Goal: Task Accomplishment & Management: Manage account settings

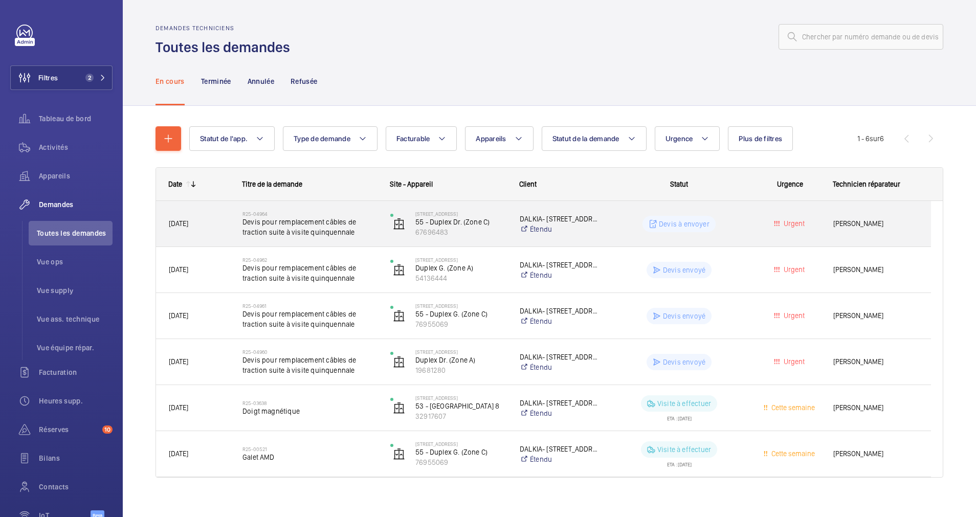
click at [358, 229] on span "Devis pour remplacement câbles de traction suite à visite quinquennale" at bounding box center [309, 227] width 134 height 20
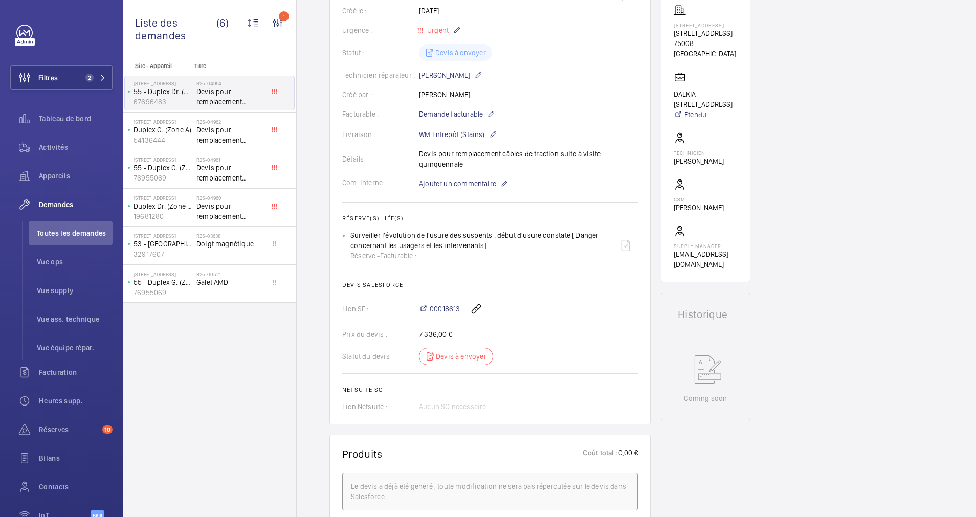
scroll to position [230, 0]
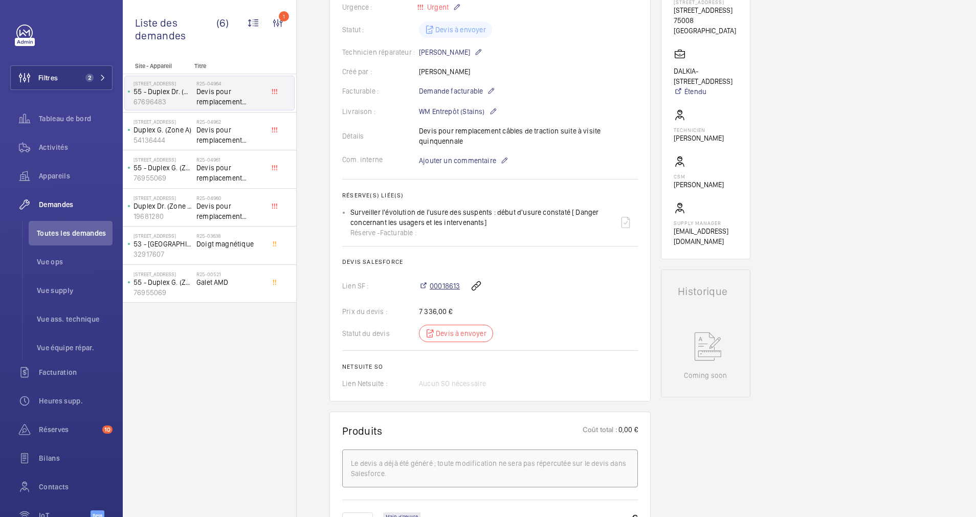
click at [448, 283] on span "00018613" at bounding box center [445, 286] width 30 height 10
click at [90, 71] on button "Filtres 2" at bounding box center [61, 77] width 102 height 25
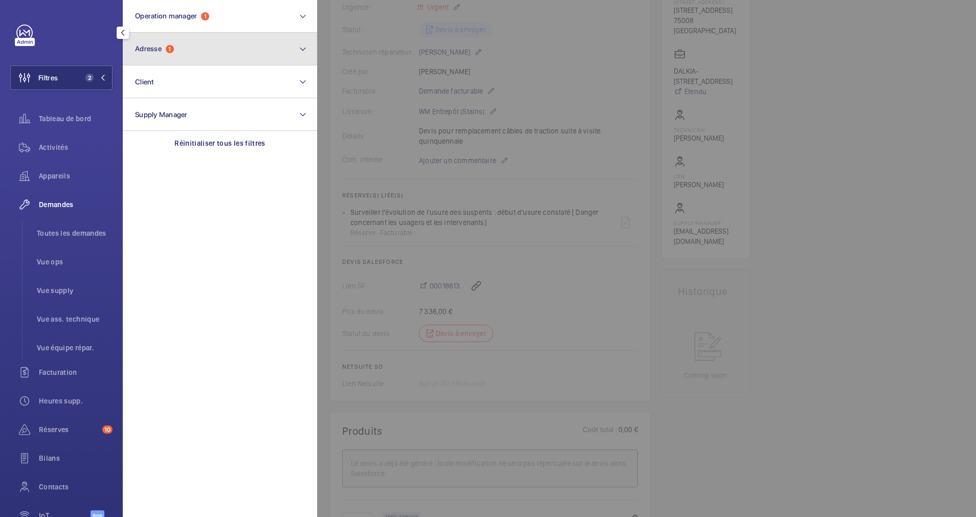
click at [201, 55] on button "Adresse 1" at bounding box center [220, 49] width 194 height 33
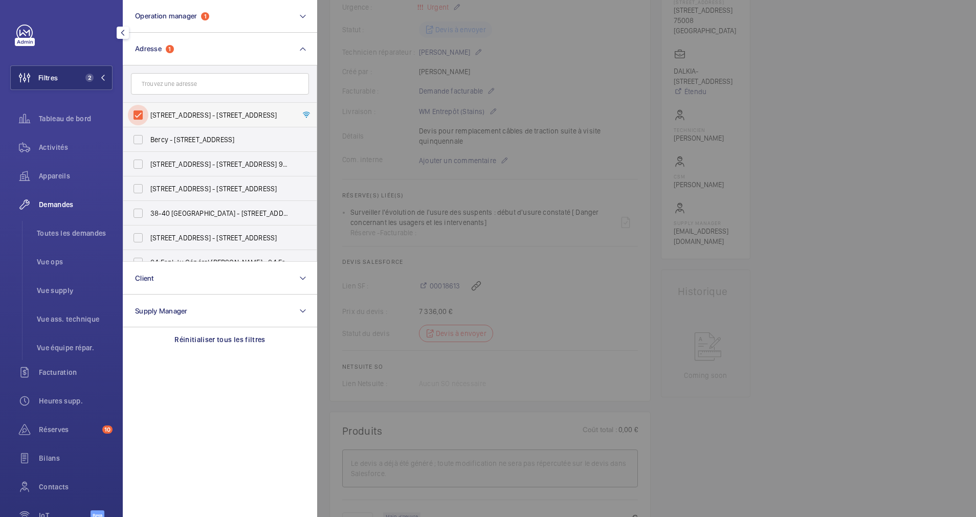
click at [142, 113] on input "[STREET_ADDRESS] - [STREET_ADDRESS]" at bounding box center [138, 115] width 20 height 20
checkbox input "false"
click at [253, 24] on button "Operation manager 1" at bounding box center [220, 16] width 194 height 33
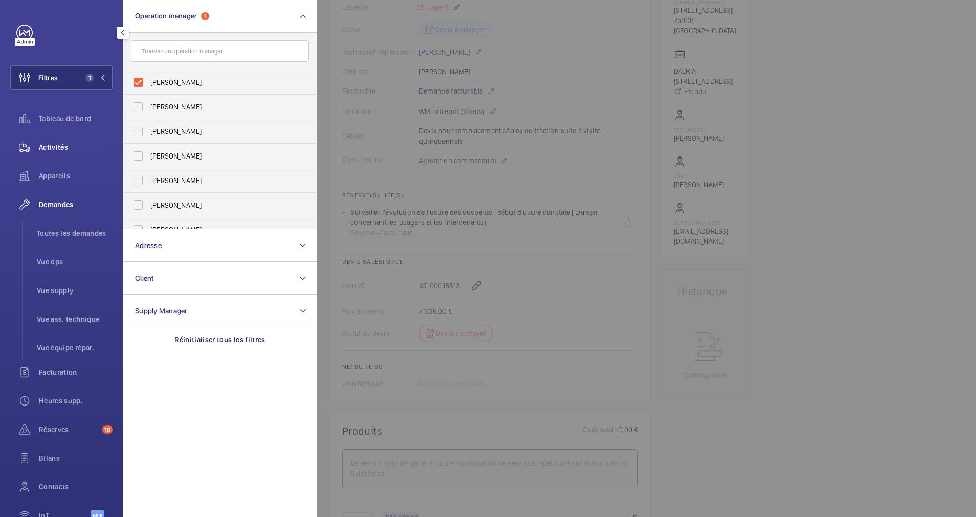
click at [51, 147] on span "Activités" at bounding box center [76, 147] width 74 height 10
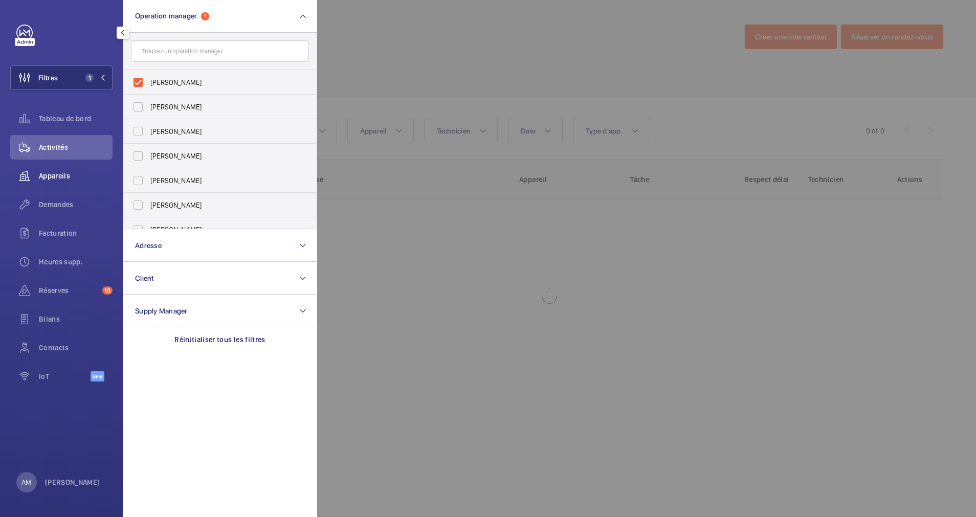
click at [53, 174] on span "Appareils" at bounding box center [76, 176] width 74 height 10
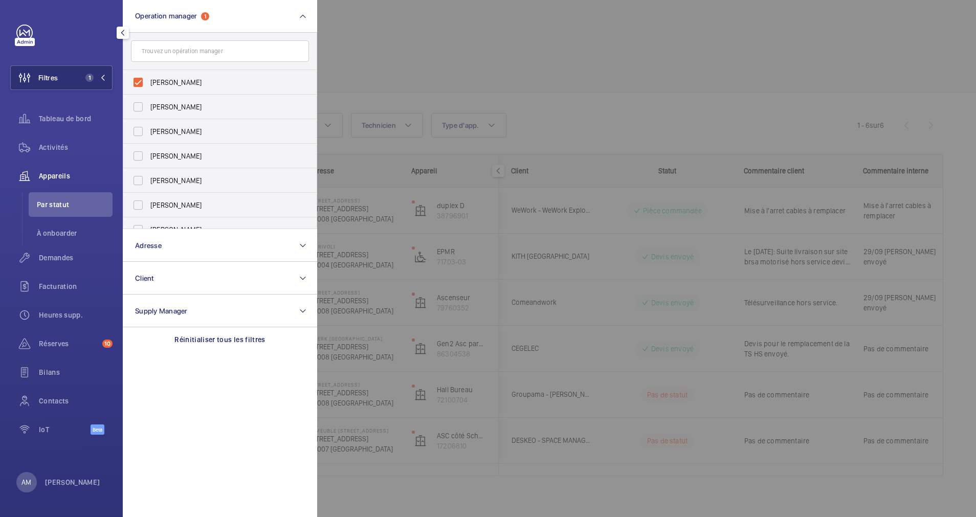
click at [413, 88] on div at bounding box center [805, 258] width 976 height 517
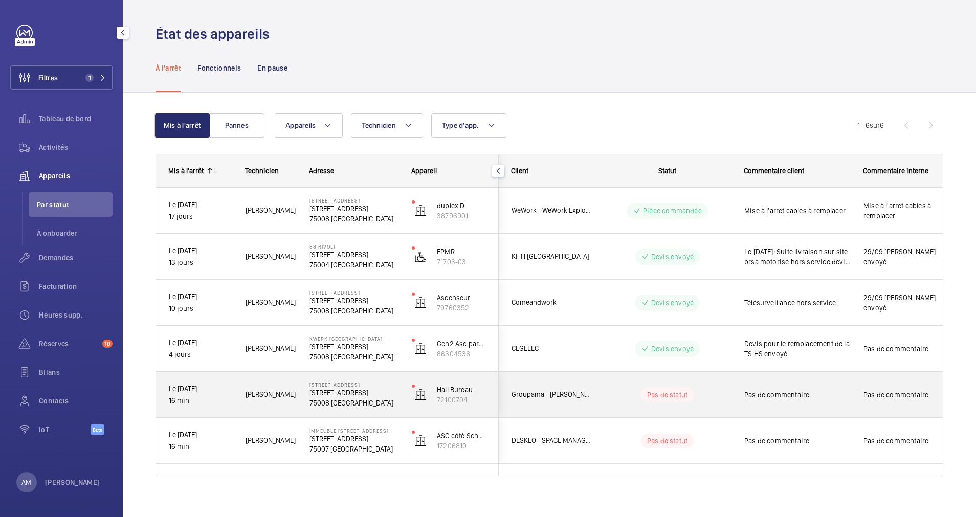
click at [602, 398] on div "Pas de statut" at bounding box center [661, 394] width 140 height 35
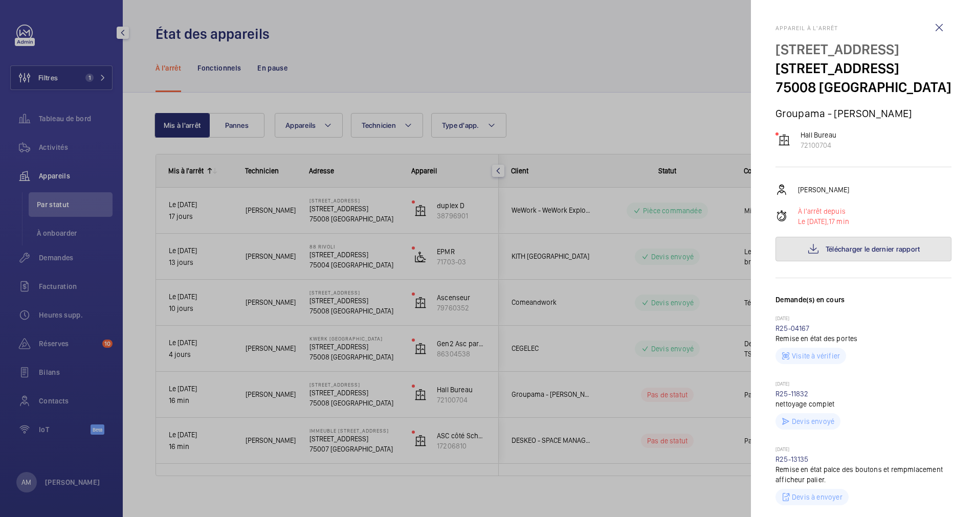
click at [863, 253] on span "Télécharger le dernier rapport" at bounding box center [872, 249] width 95 height 8
click at [742, 93] on div at bounding box center [488, 258] width 976 height 517
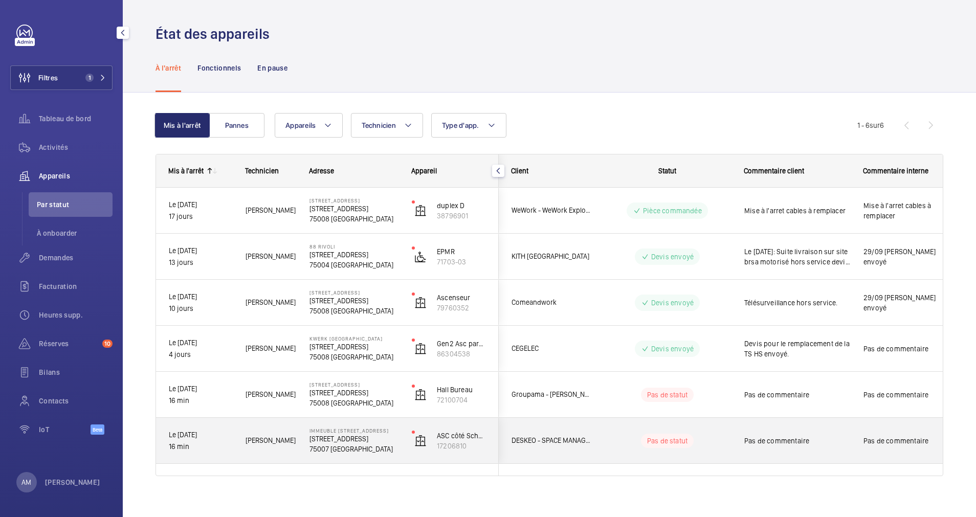
click at [391, 434] on p "[STREET_ADDRESS]" at bounding box center [353, 439] width 89 height 10
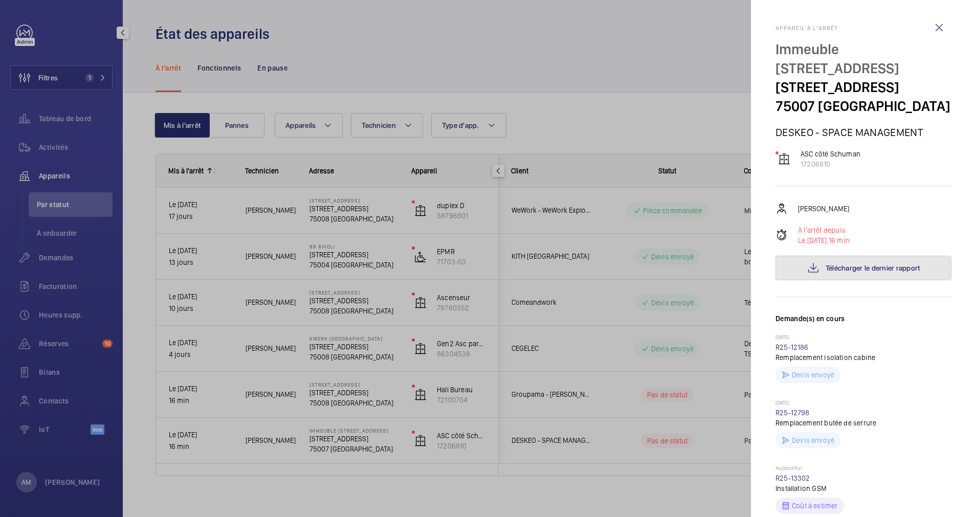
click at [862, 269] on span "Télécharger le dernier rapport" at bounding box center [872, 268] width 95 height 8
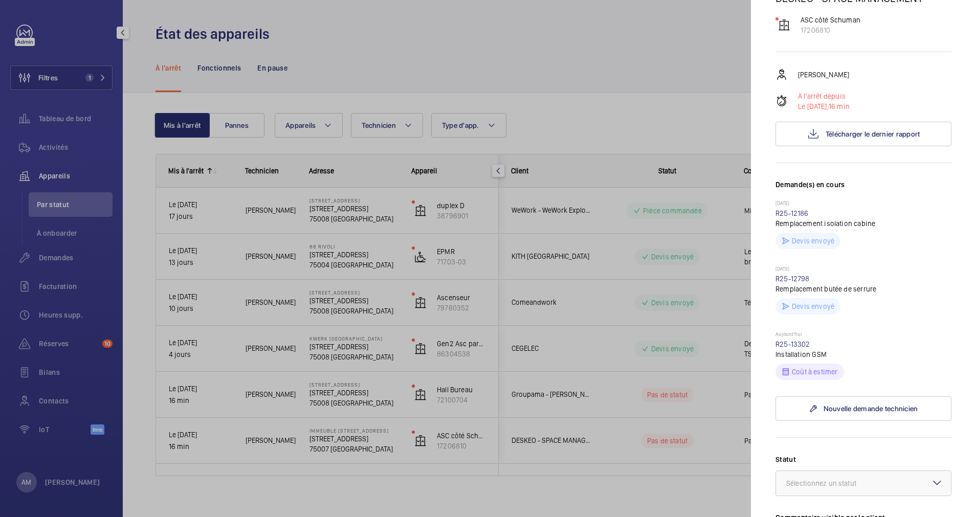
scroll to position [153, 0]
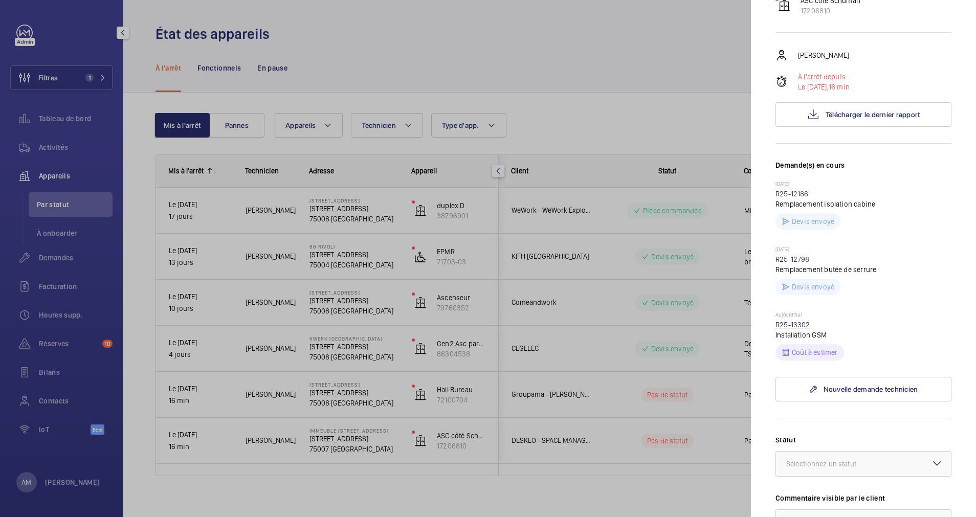
click at [795, 324] on link "R25-13302" at bounding box center [792, 325] width 35 height 8
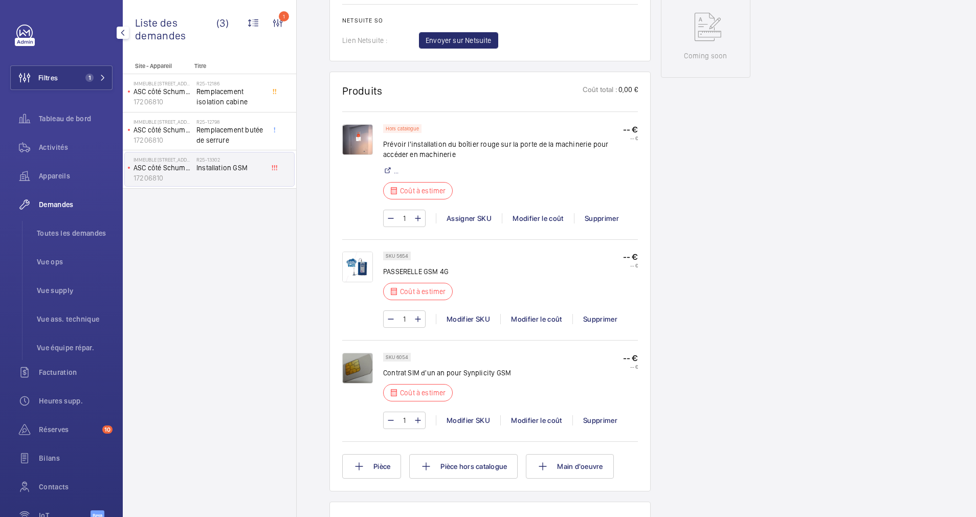
scroll to position [614, 0]
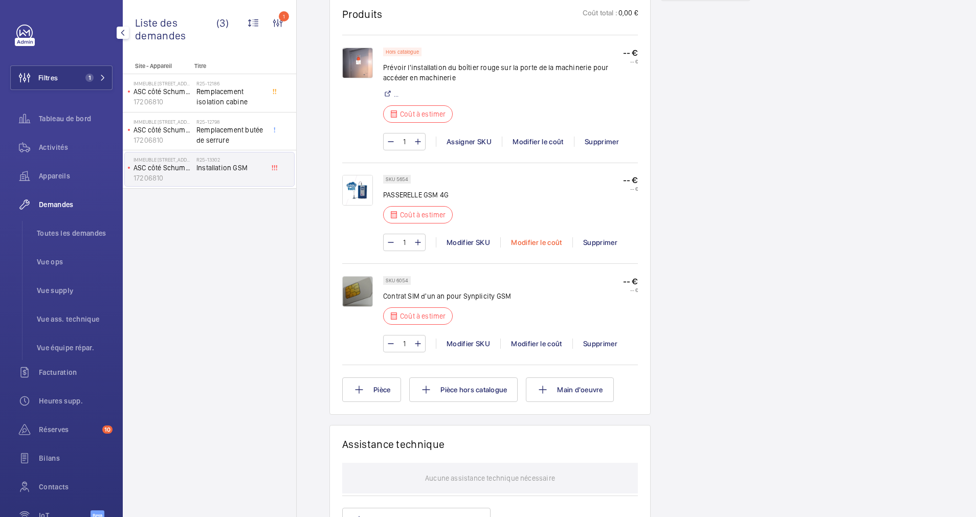
click at [541, 239] on div "Modifier le coût" at bounding box center [536, 242] width 72 height 10
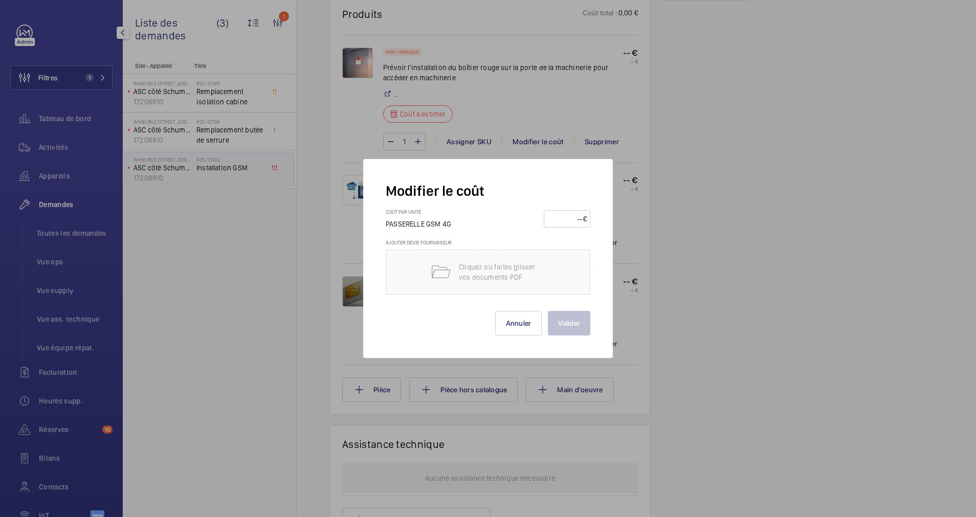
click at [560, 215] on input "number" at bounding box center [565, 219] width 36 height 16
type input "120"
click at [562, 314] on button "Valider" at bounding box center [569, 323] width 42 height 25
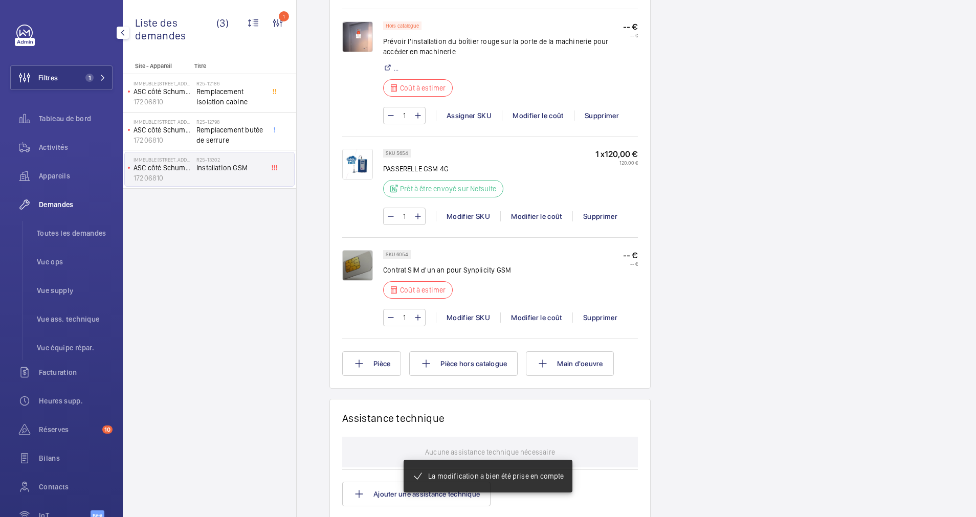
scroll to position [634, 0]
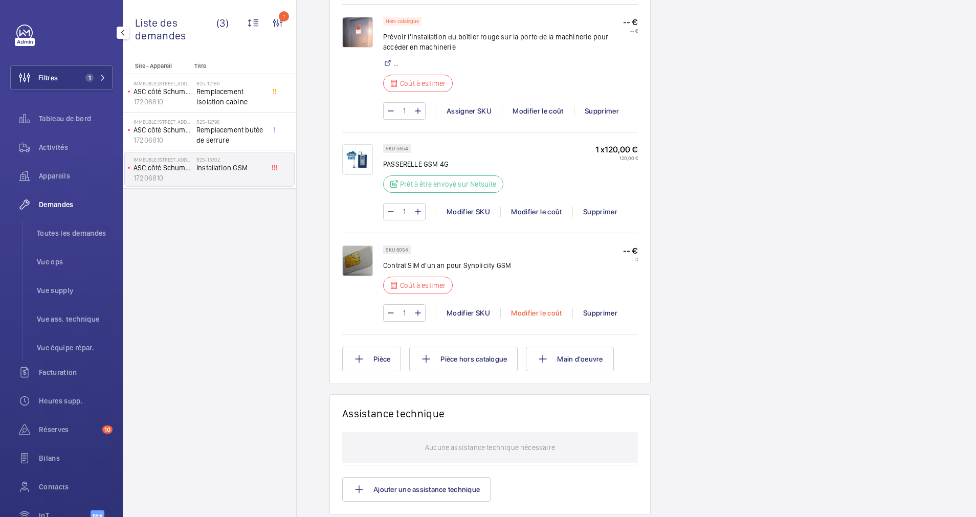
click at [541, 314] on div "Modifier le coût" at bounding box center [536, 313] width 72 height 10
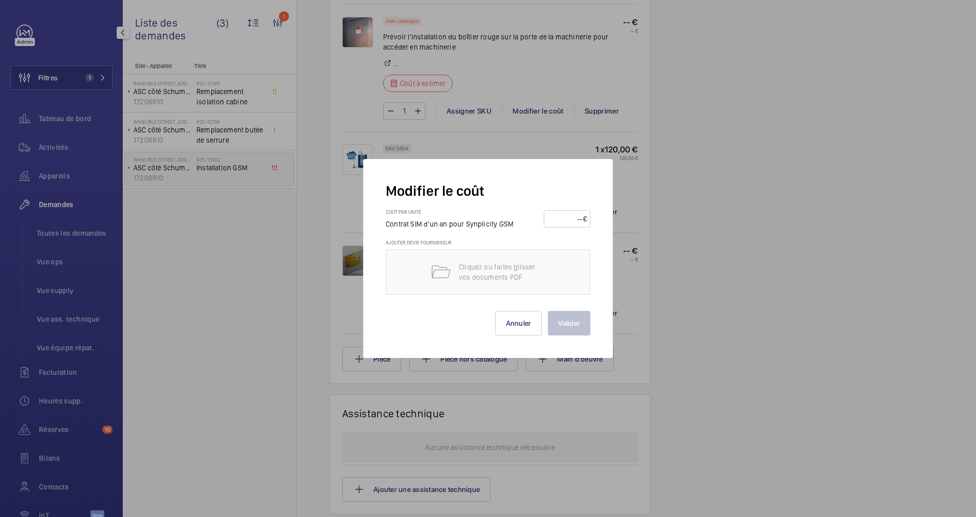
click at [567, 215] on input "number" at bounding box center [565, 219] width 36 height 16
type input "10"
click at [570, 320] on button "Valider" at bounding box center [569, 323] width 42 height 25
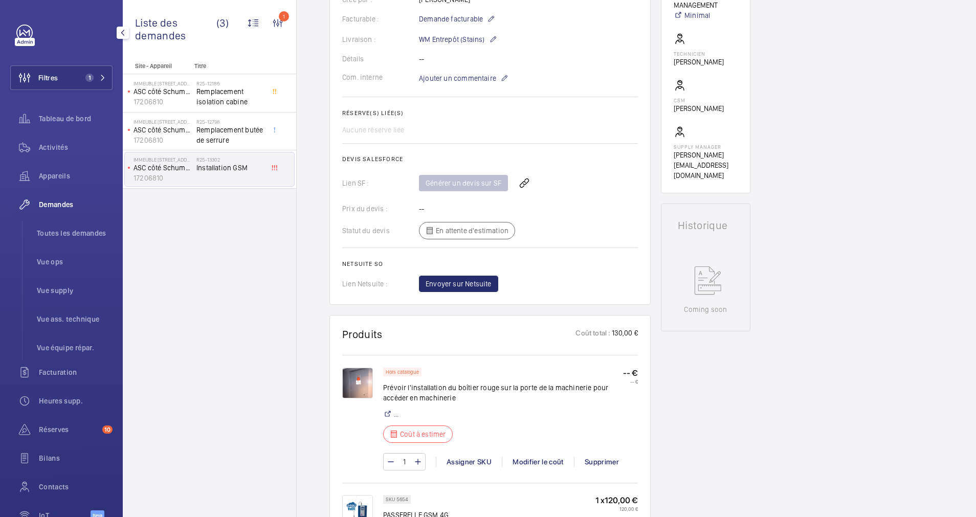
scroll to position [307, 0]
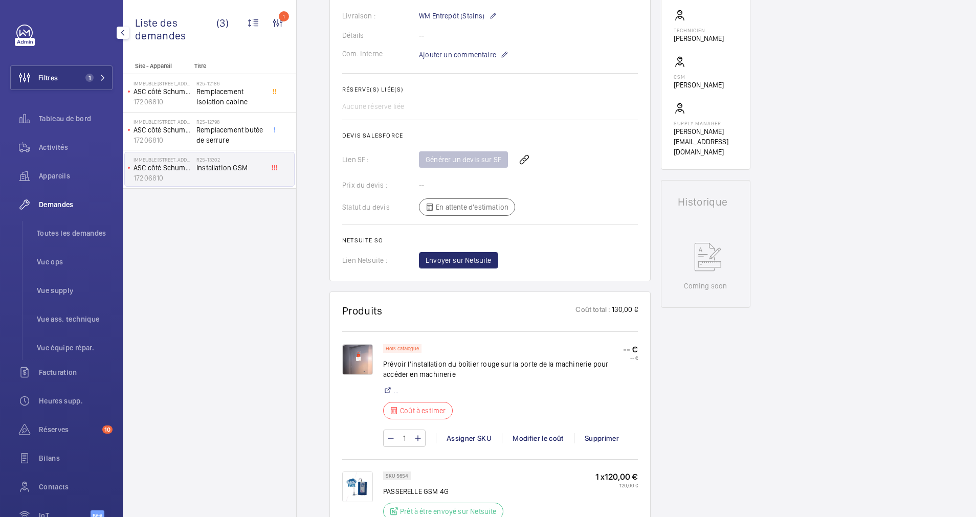
click at [366, 361] on img at bounding box center [357, 359] width 31 height 31
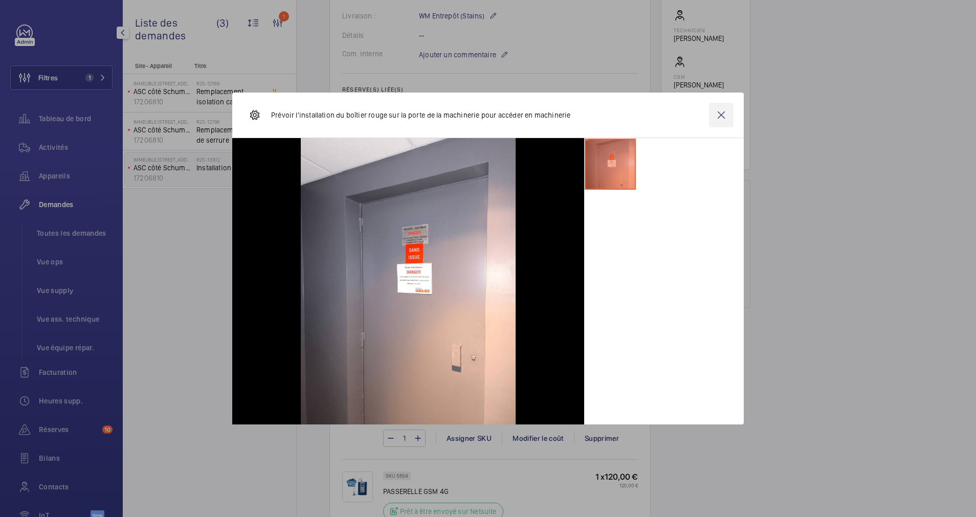
click at [721, 114] on wm-front-icon-button at bounding box center [721, 115] width 25 height 25
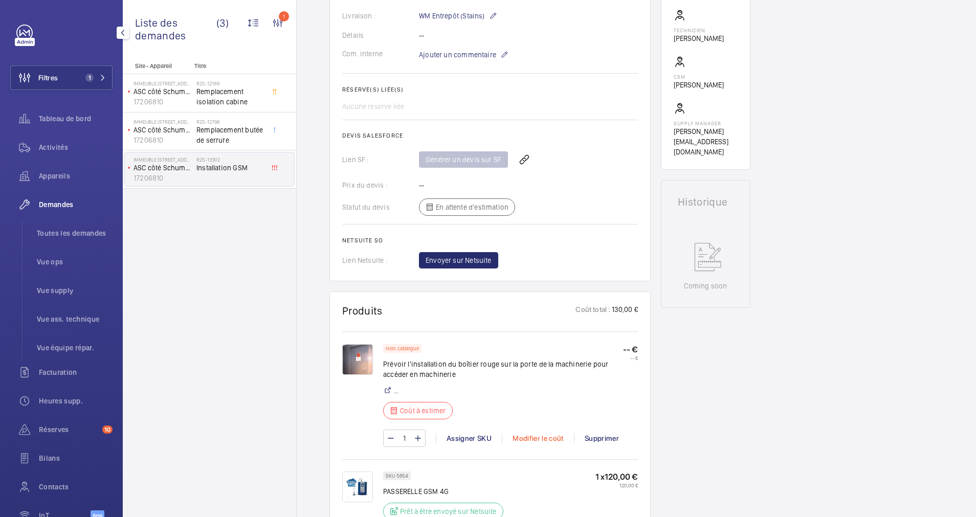
click at [529, 436] on div "Modifier le coût" at bounding box center [538, 438] width 72 height 10
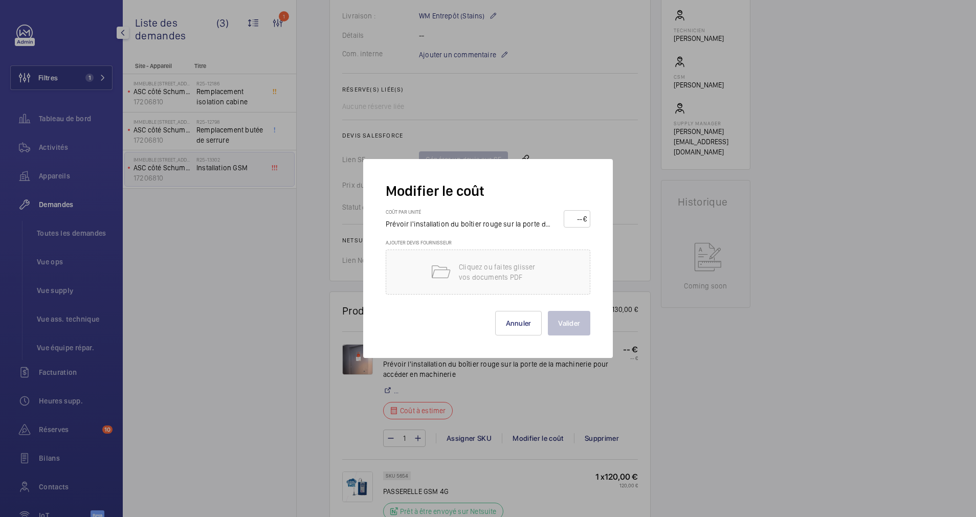
click at [569, 216] on input "number" at bounding box center [575, 219] width 16 height 16
type input "35"
click at [528, 266] on p "Cliquez ou faites glisser vos documents PDF" at bounding box center [502, 272] width 87 height 20
click at [566, 322] on button "Valider" at bounding box center [569, 323] width 42 height 25
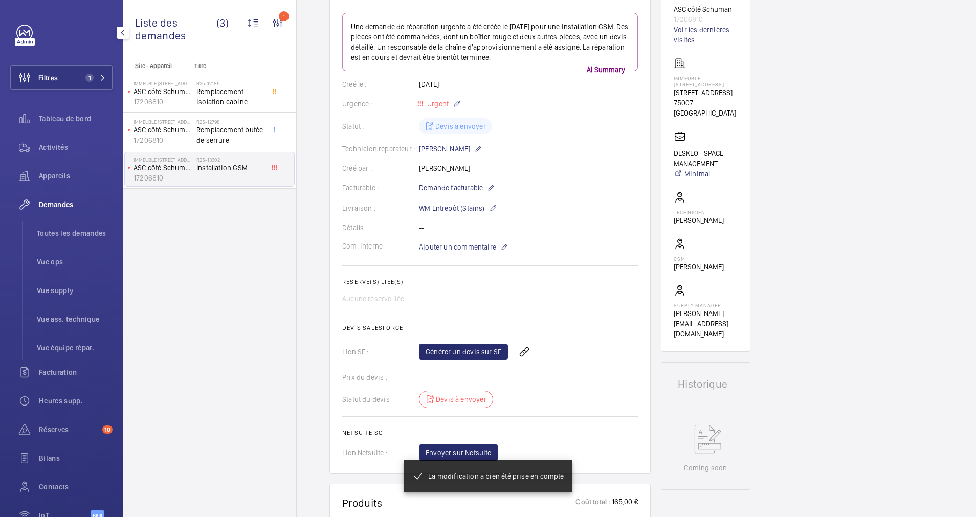
scroll to position [0, 0]
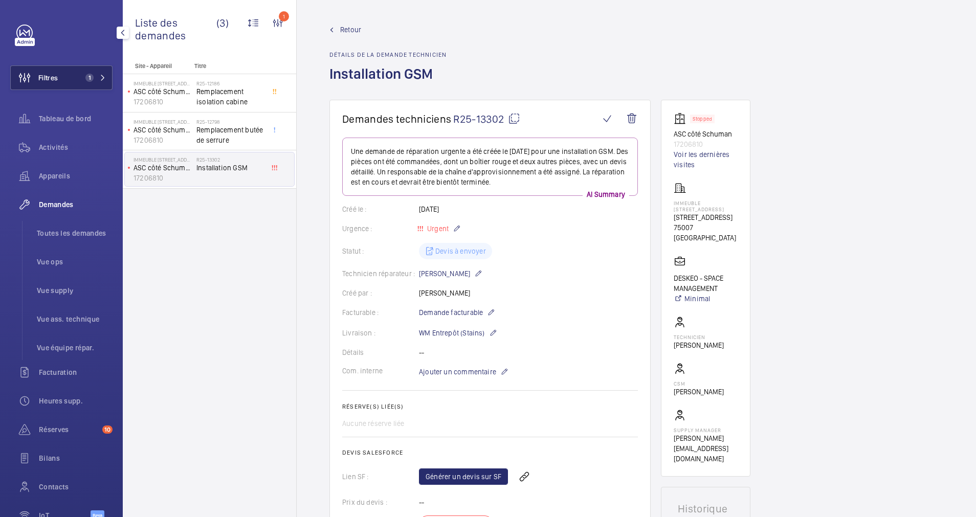
drag, startPoint x: 57, startPoint y: 74, endPoint x: 63, endPoint y: 71, distance: 7.1
click at [57, 73] on span "Filtres" at bounding box center [47, 78] width 19 height 10
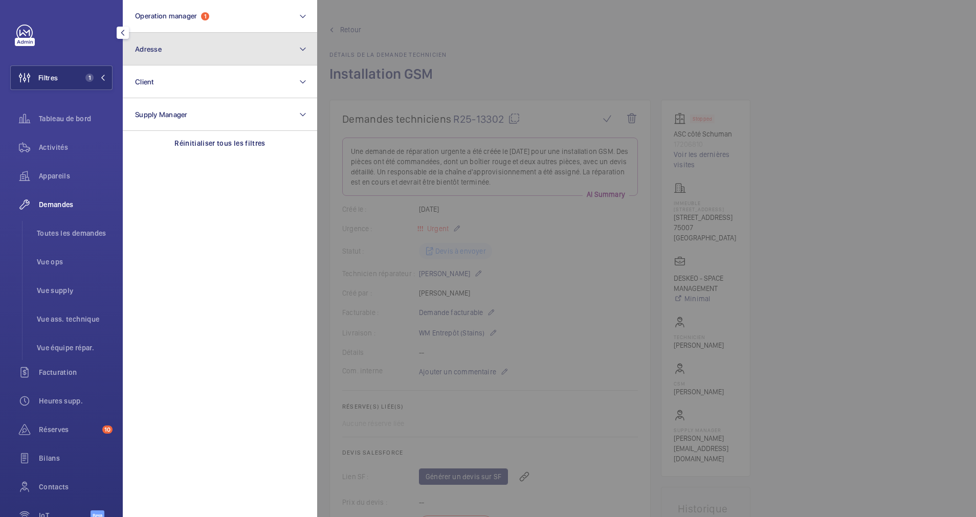
click at [161, 46] on span "Adresse" at bounding box center [148, 49] width 27 height 8
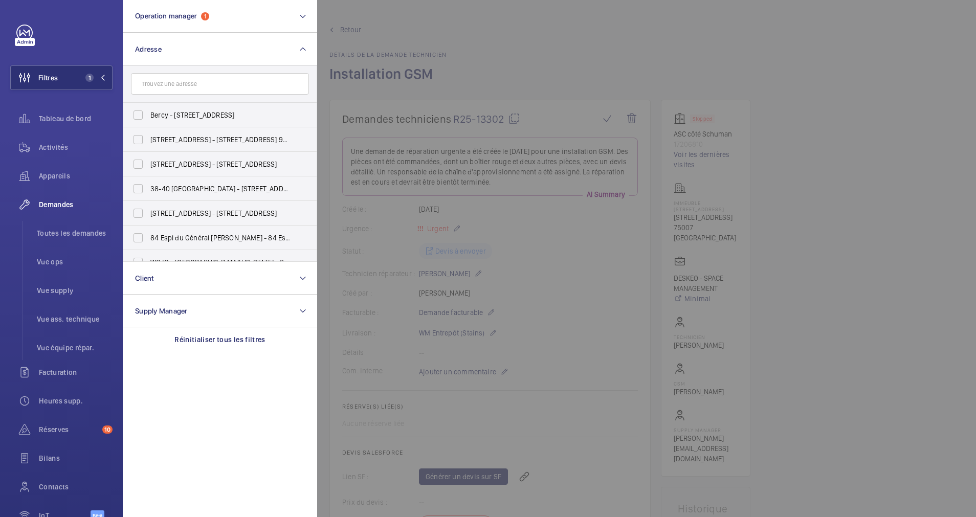
click at [664, 20] on div at bounding box center [805, 258] width 976 height 517
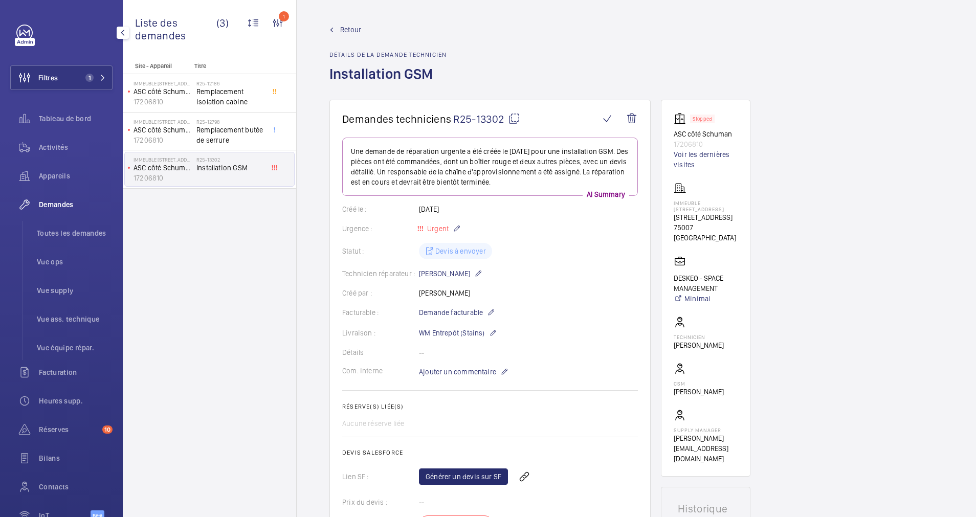
click at [348, 31] on span "Retour" at bounding box center [350, 30] width 21 height 10
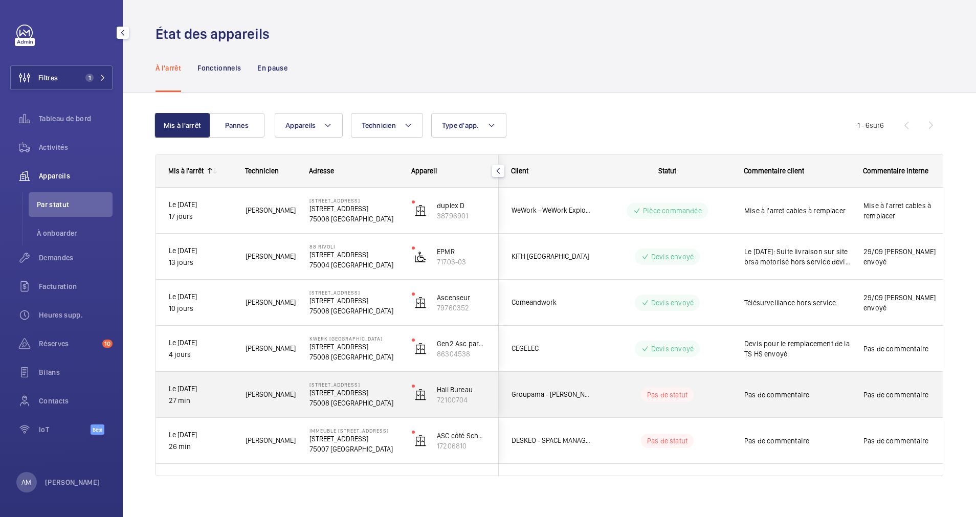
click at [613, 394] on wm-front-pills-cell "Pas de statut" at bounding box center [666, 395] width 127 height 14
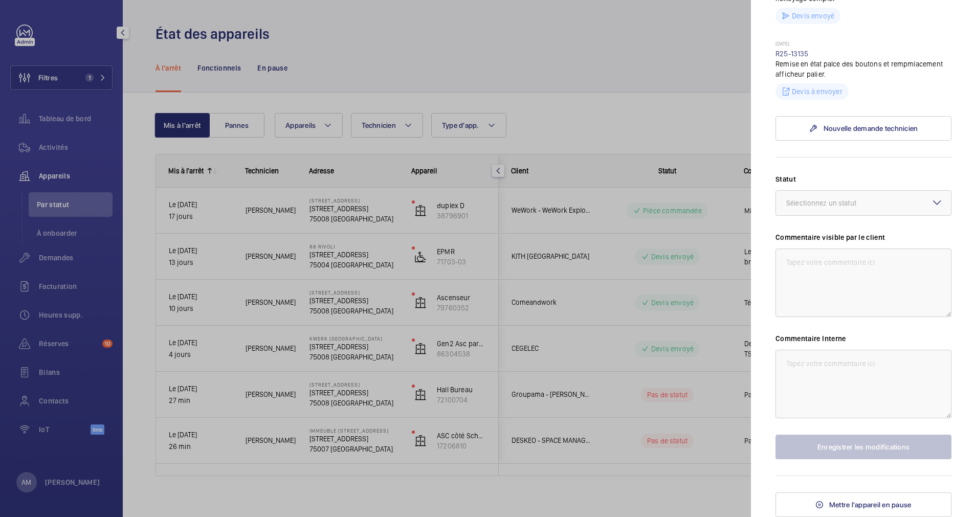
scroll to position [443, 0]
click at [809, 271] on textarea at bounding box center [863, 283] width 176 height 69
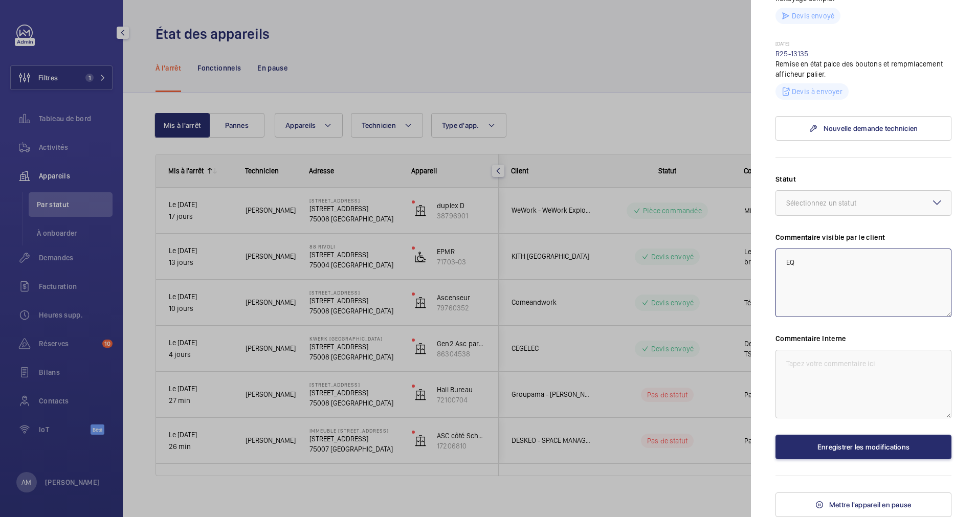
type textarea "E"
type textarea "Equipe réparation sur site."
click at [817, 365] on textarea at bounding box center [863, 384] width 176 height 69
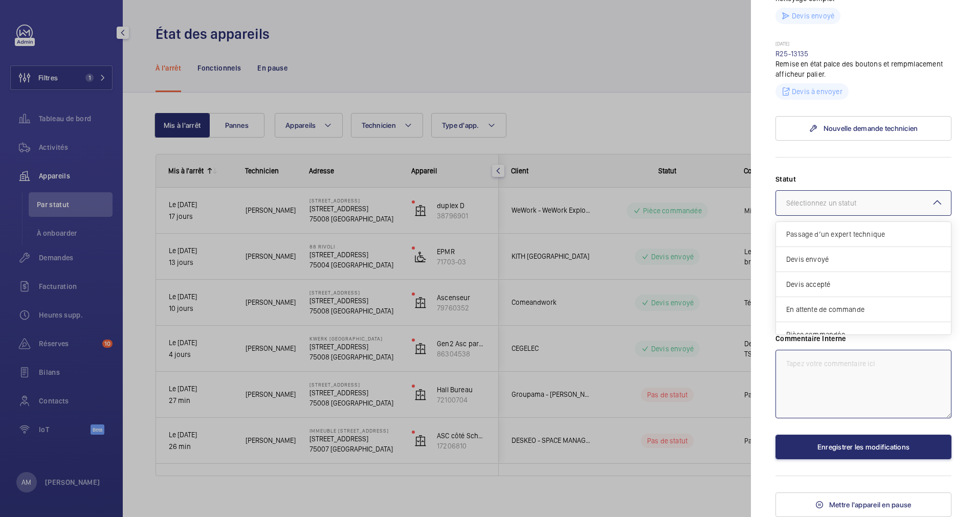
click at [853, 205] on div "Sélectionnez un statut" at bounding box center [834, 203] width 96 height 10
click at [839, 293] on span "Intervention prévue" at bounding box center [863, 297] width 154 height 10
click at [897, 464] on div "Appareil à l'arrêt [STREET_ADDRESS] [STREET_ADDRESS] Groupama - [PERSON_NAME] B…" at bounding box center [863, 68] width 176 height 898
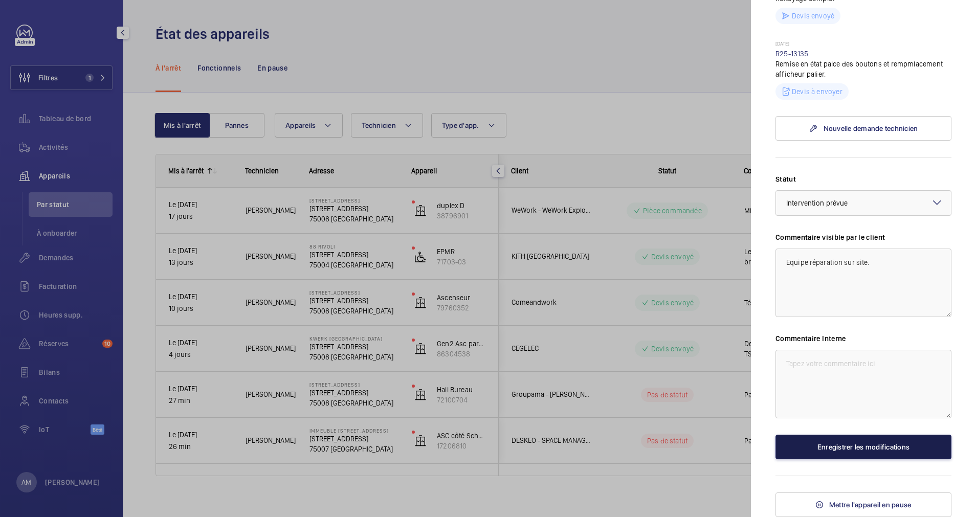
click at [894, 444] on button "Enregistrer les modifications" at bounding box center [863, 447] width 176 height 25
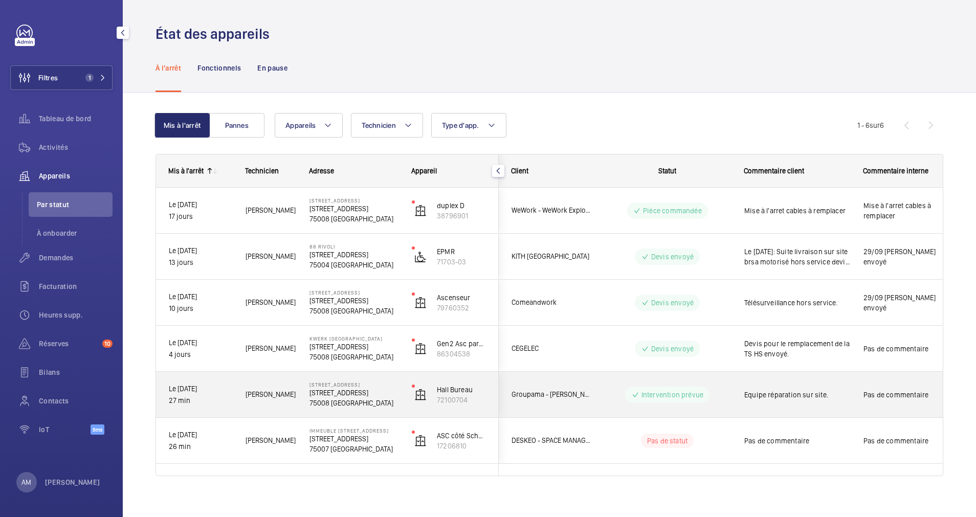
drag, startPoint x: 778, startPoint y: 402, endPoint x: 785, endPoint y: 397, distance: 8.8
click at [778, 401] on div "Equipe réparation sur site." at bounding box center [797, 395] width 106 height 24
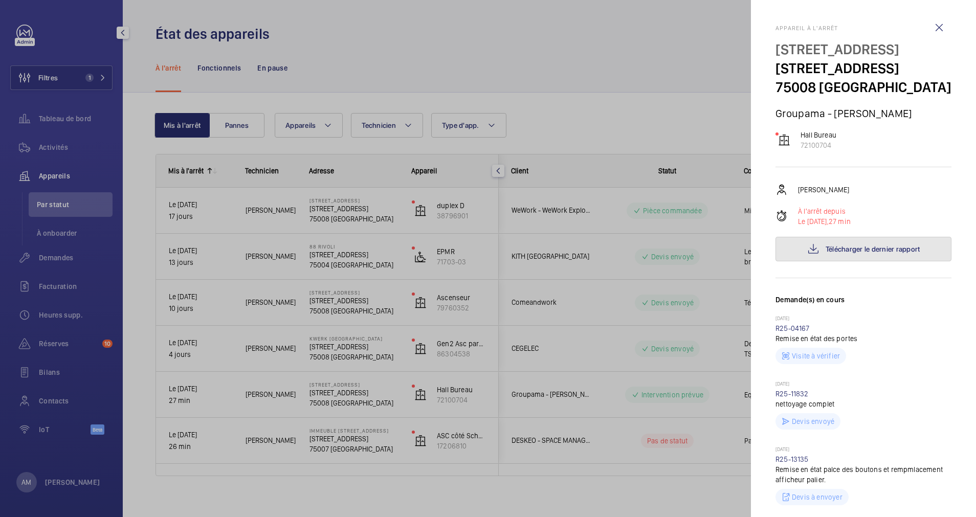
click at [857, 261] on button "Télécharger le dernier rapport" at bounding box center [863, 249] width 176 height 25
click at [605, 155] on div at bounding box center [488, 258] width 976 height 517
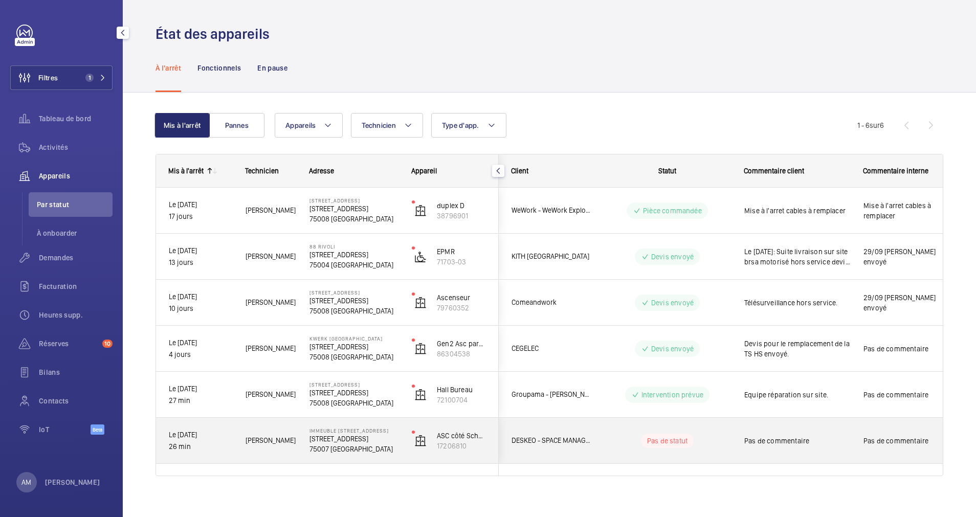
click at [590, 448] on div "DESKEO - SPACE MANAGEMENT" at bounding box center [545, 441] width 92 height 46
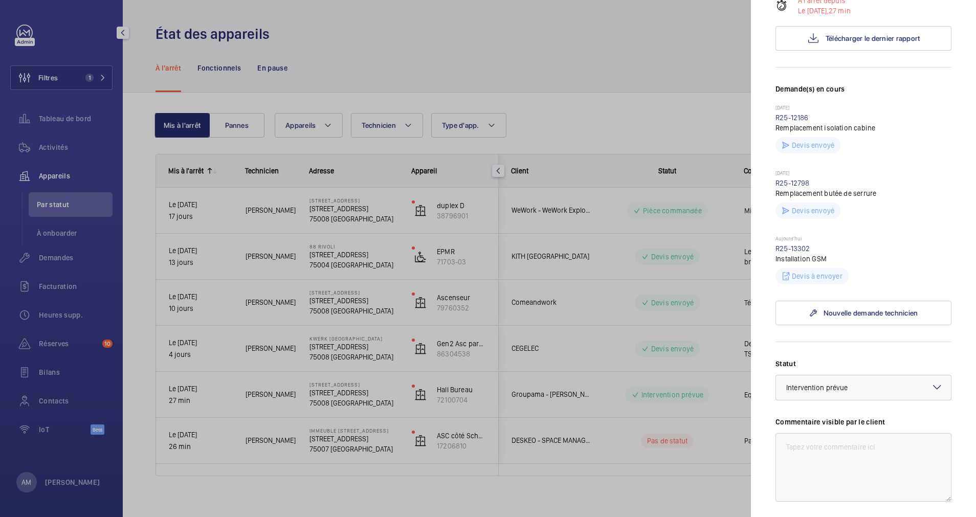
scroll to position [230, 0]
click at [795, 244] on link "R25-13302" at bounding box center [792, 248] width 35 height 8
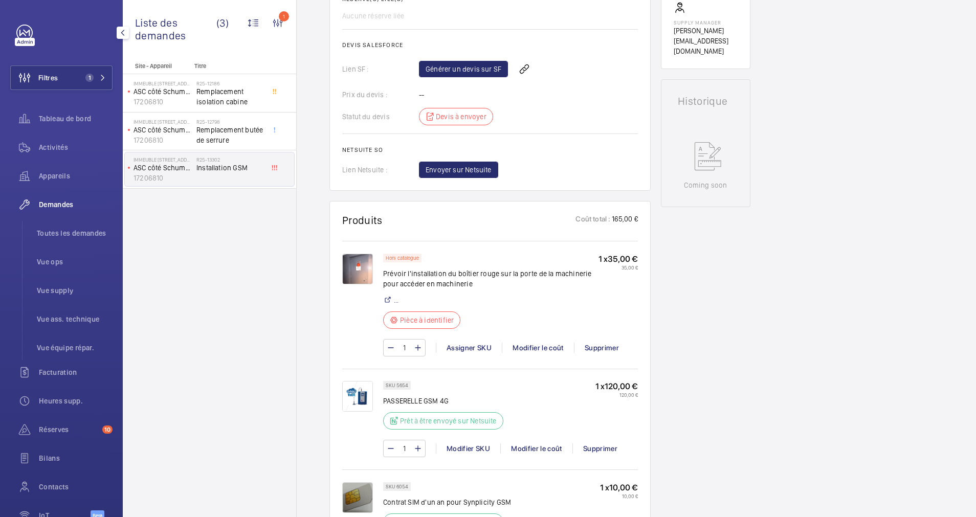
scroll to position [384, 0]
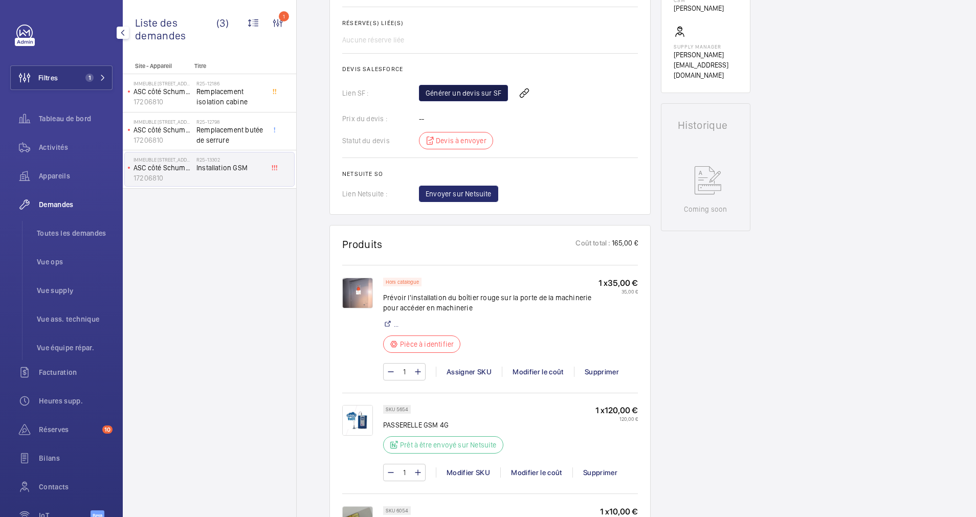
click at [465, 96] on link "Générer un devis sur SF" at bounding box center [463, 93] width 89 height 16
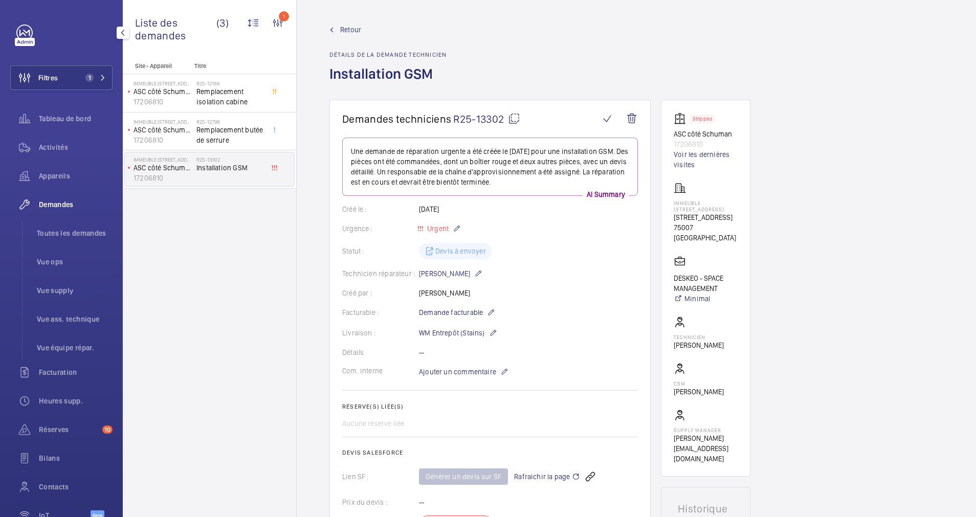
click at [345, 32] on span "Retour" at bounding box center [350, 30] width 21 height 10
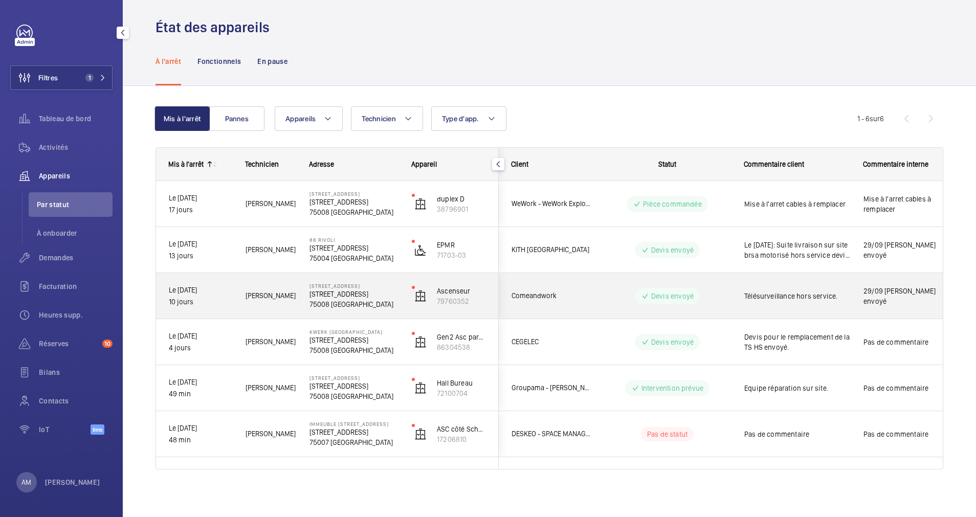
scroll to position [8, 0]
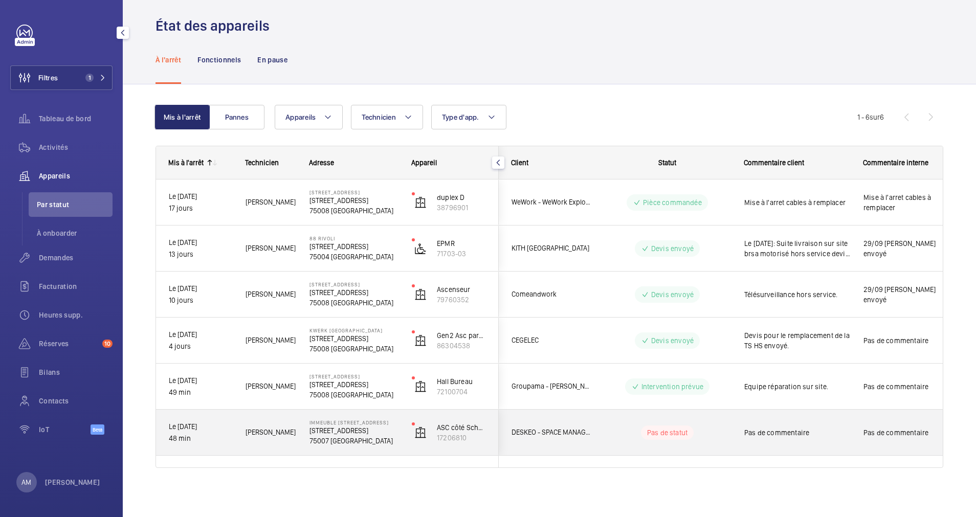
click at [633, 438] on wm-front-pills-cell "Pas de statut" at bounding box center [666, 432] width 127 height 14
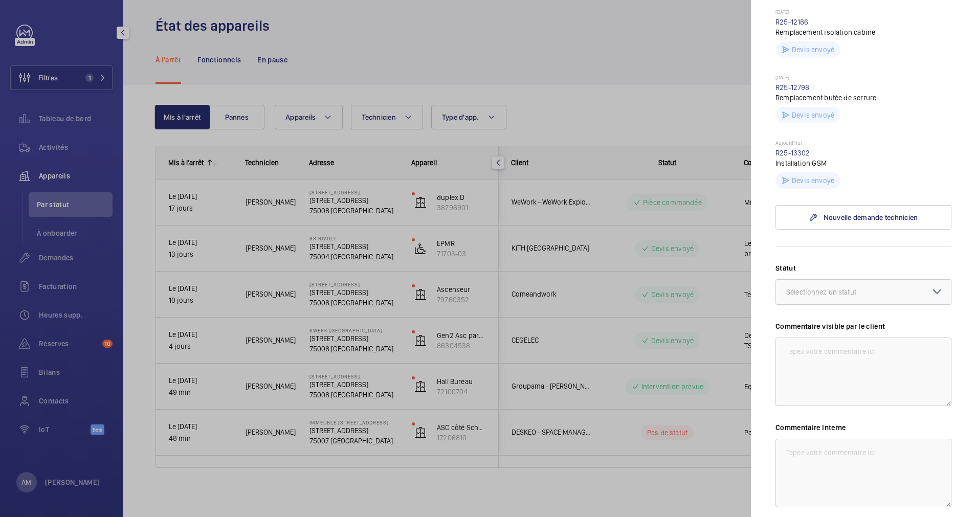
scroll to position [414, 0]
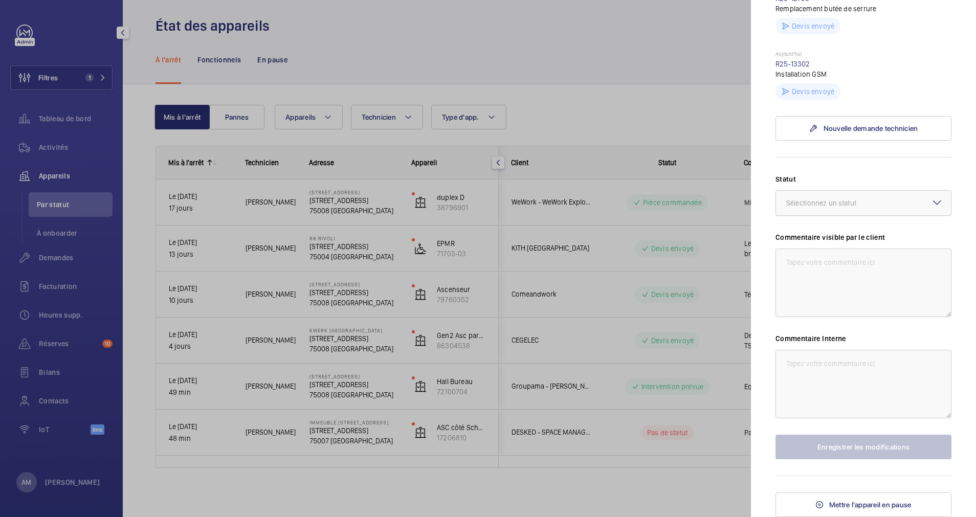
click at [906, 203] on div at bounding box center [863, 203] width 175 height 25
click at [829, 260] on span "Devis envoyé" at bounding box center [863, 259] width 154 height 10
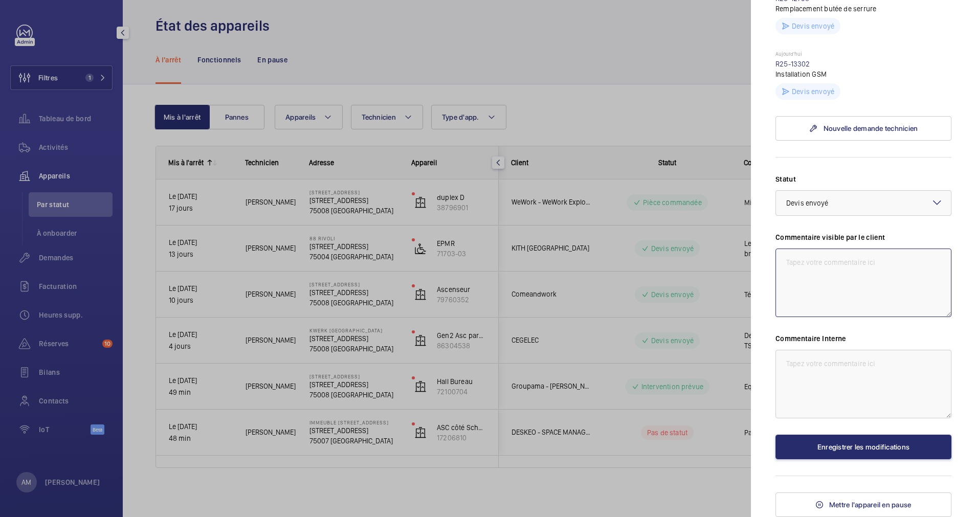
click at [830, 270] on textarea at bounding box center [863, 283] width 176 height 69
type textarea "06/10: TéléAlarme hors service Devis envoyé."
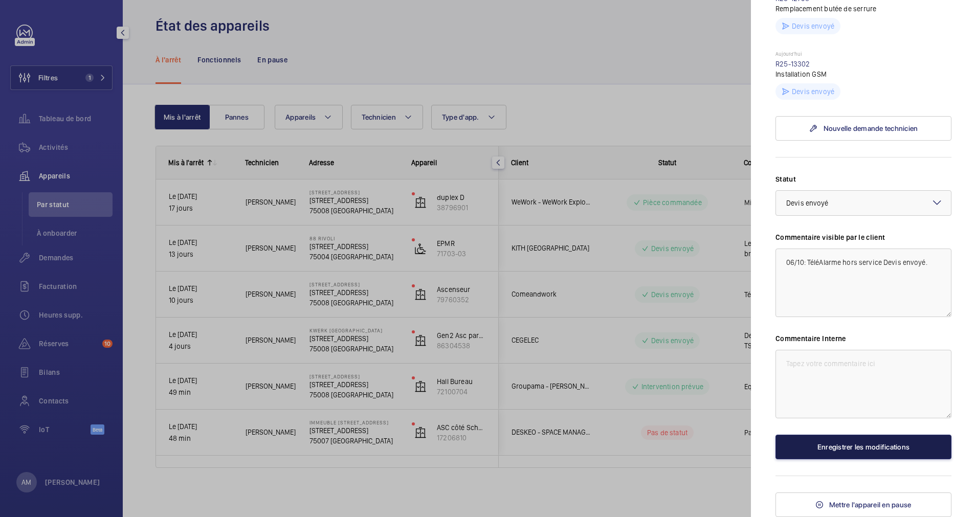
click at [836, 441] on button "Enregistrer les modifications" at bounding box center [863, 447] width 176 height 25
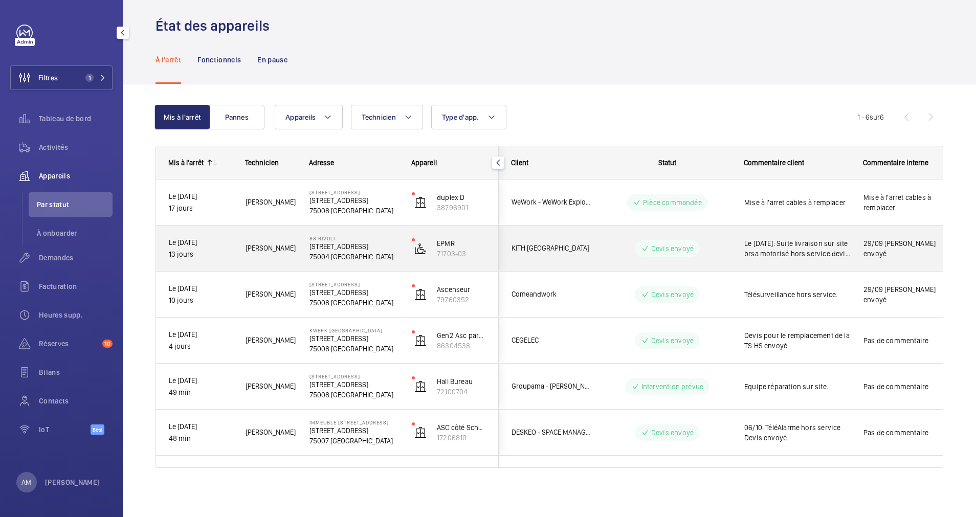
click at [365, 254] on p "75004 [GEOGRAPHIC_DATA]" at bounding box center [353, 257] width 89 height 10
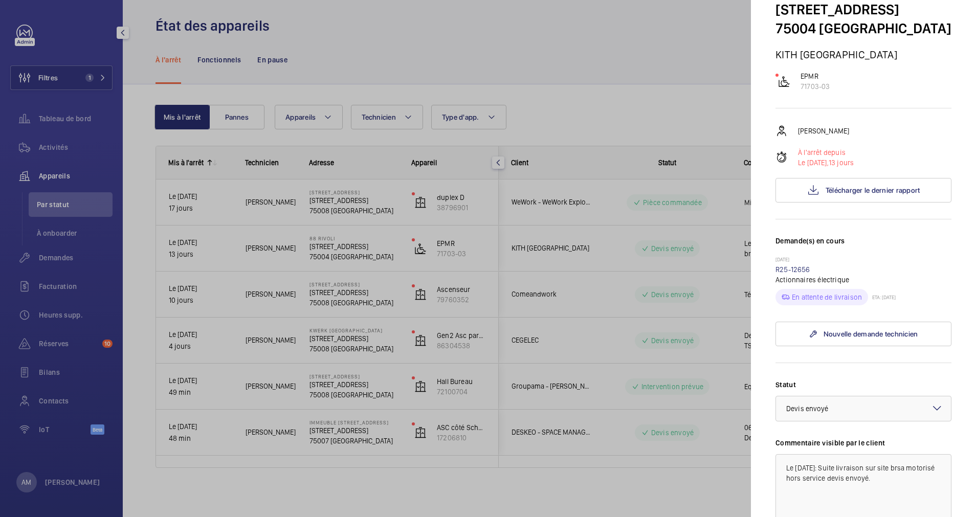
scroll to position [77, 0]
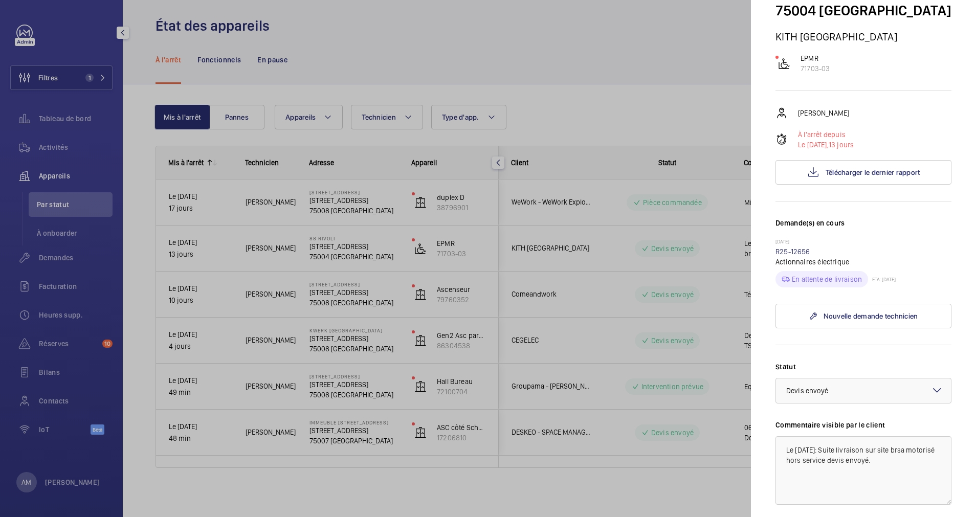
click at [349, 236] on div at bounding box center [488, 258] width 976 height 517
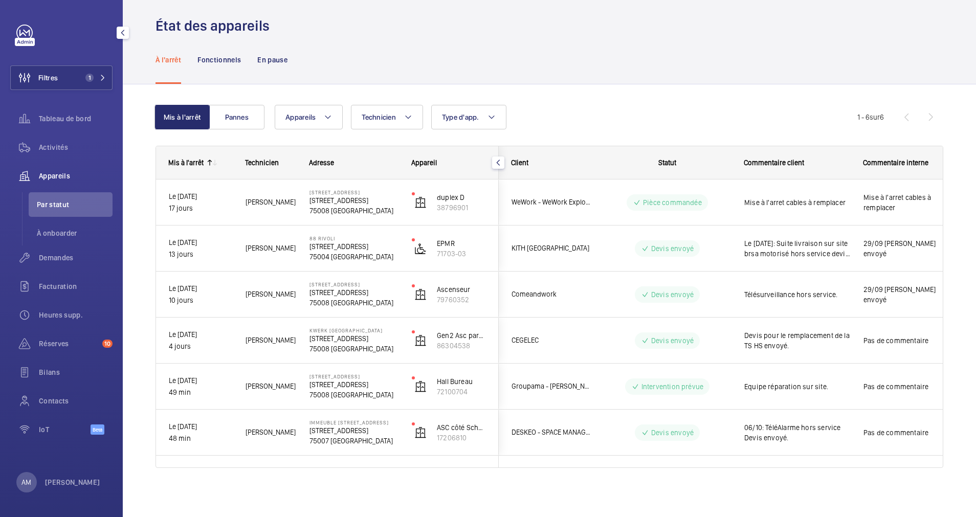
click at [97, 75] on span "1" at bounding box center [93, 78] width 25 height 8
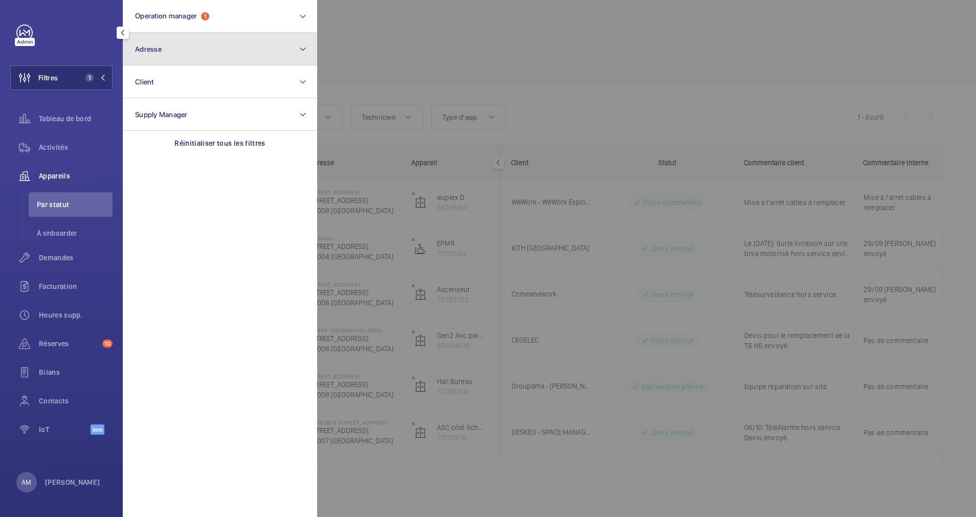
click at [176, 53] on button "Adresse" at bounding box center [220, 49] width 194 height 33
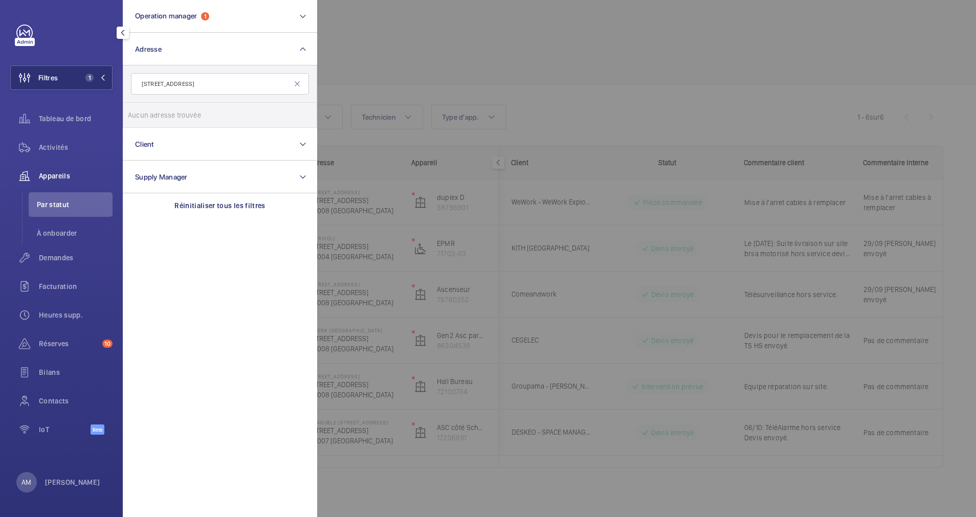
click at [170, 86] on input "[STREET_ADDRESS]" at bounding box center [220, 83] width 178 height 21
click at [160, 81] on input "100 unniversité" at bounding box center [220, 83] width 178 height 21
type input "100 université"
click at [152, 112] on span "SCI [STREET_ADDRESS]" at bounding box center [220, 115] width 141 height 10
click at [148, 112] on input "SCI [STREET_ADDRESS]" at bounding box center [138, 115] width 20 height 20
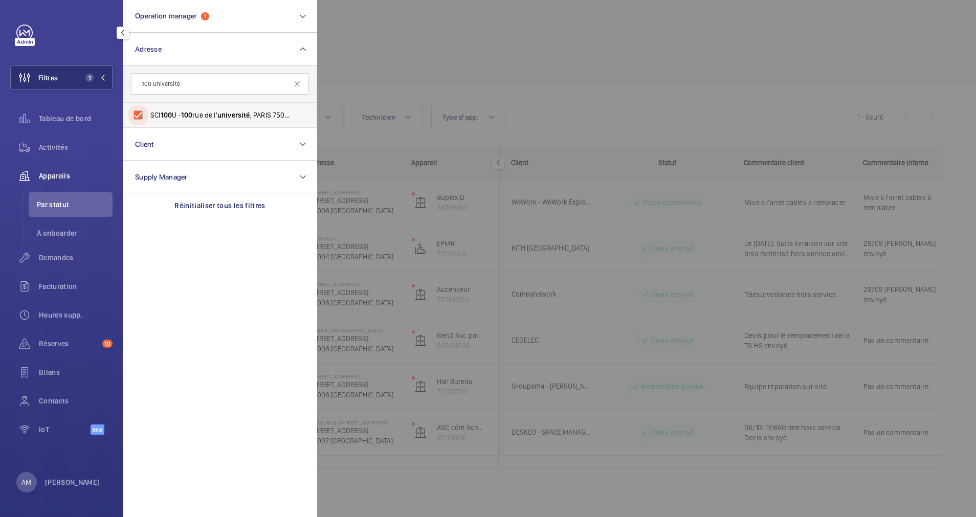
checkbox input "true"
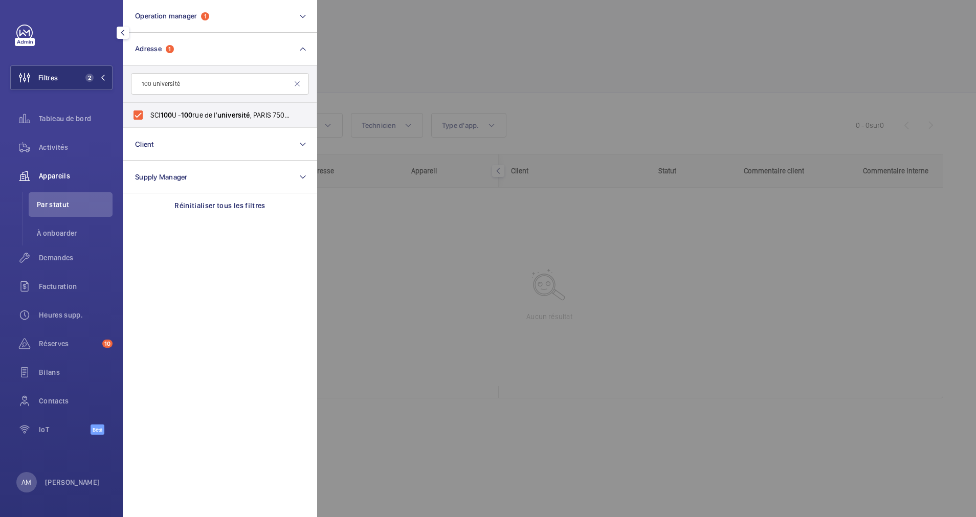
click at [419, 85] on div at bounding box center [805, 258] width 976 height 517
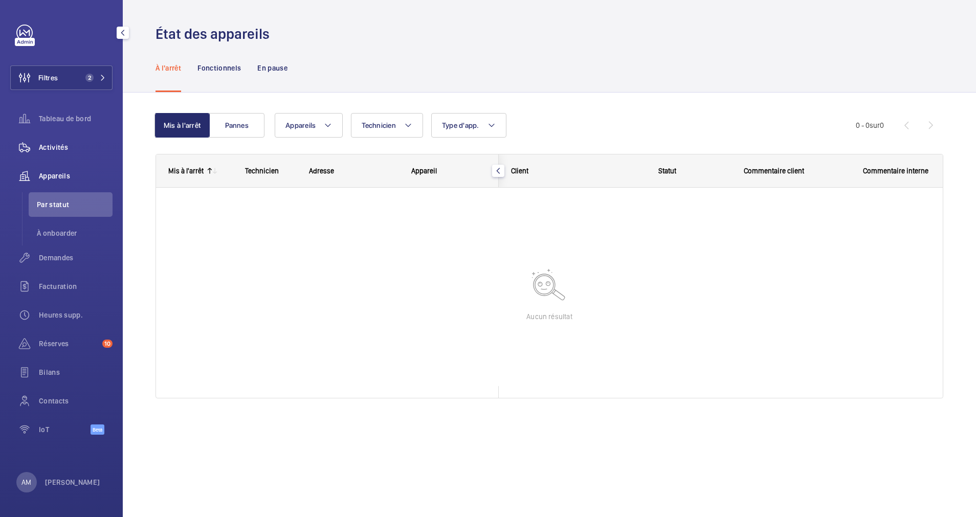
click at [59, 146] on span "Activités" at bounding box center [76, 147] width 74 height 10
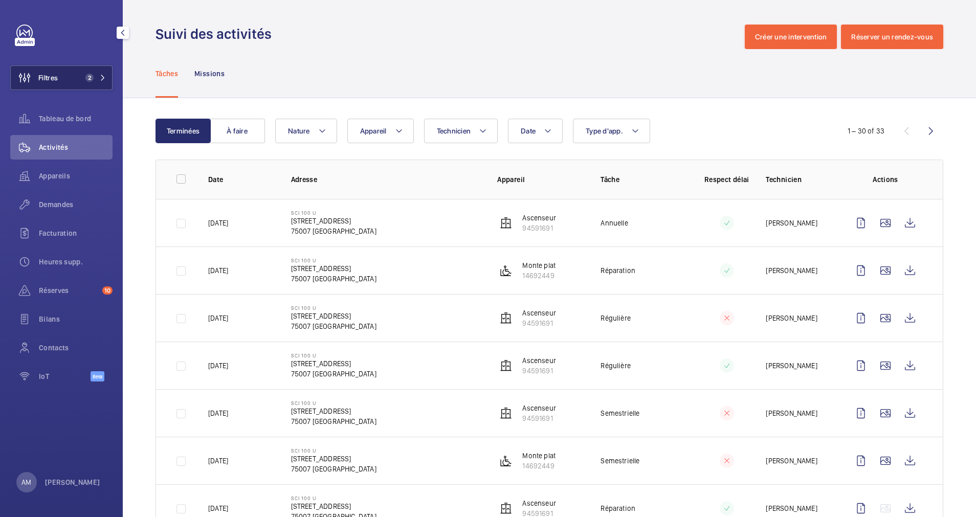
click at [84, 75] on span "2" at bounding box center [87, 78] width 12 height 8
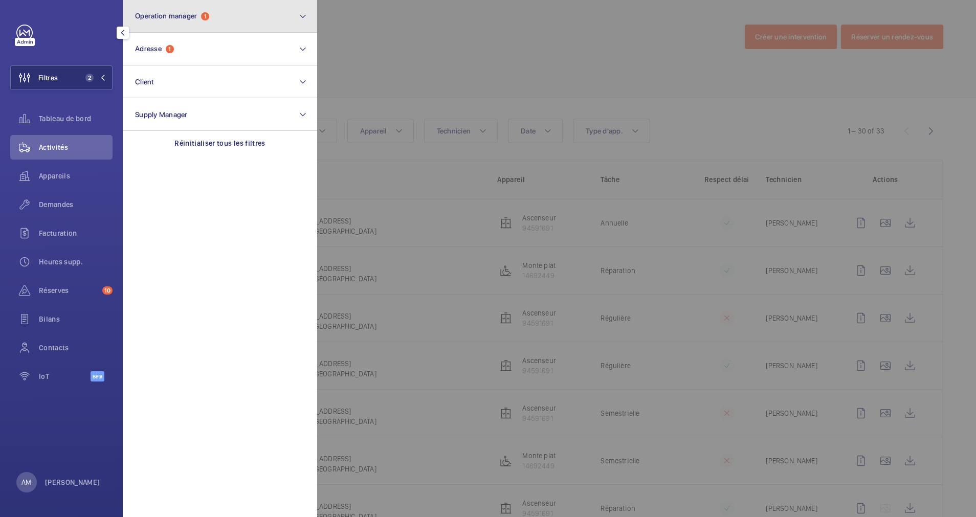
click at [242, 19] on button "Operation manager 1" at bounding box center [220, 16] width 194 height 33
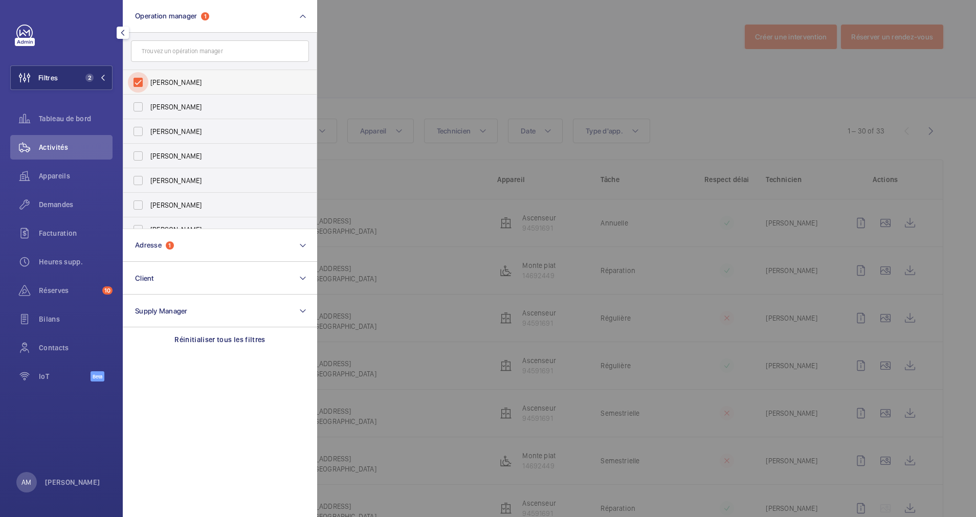
click at [134, 79] on input "[PERSON_NAME]" at bounding box center [138, 82] width 20 height 20
checkbox input "false"
click at [487, 66] on div at bounding box center [805, 258] width 976 height 517
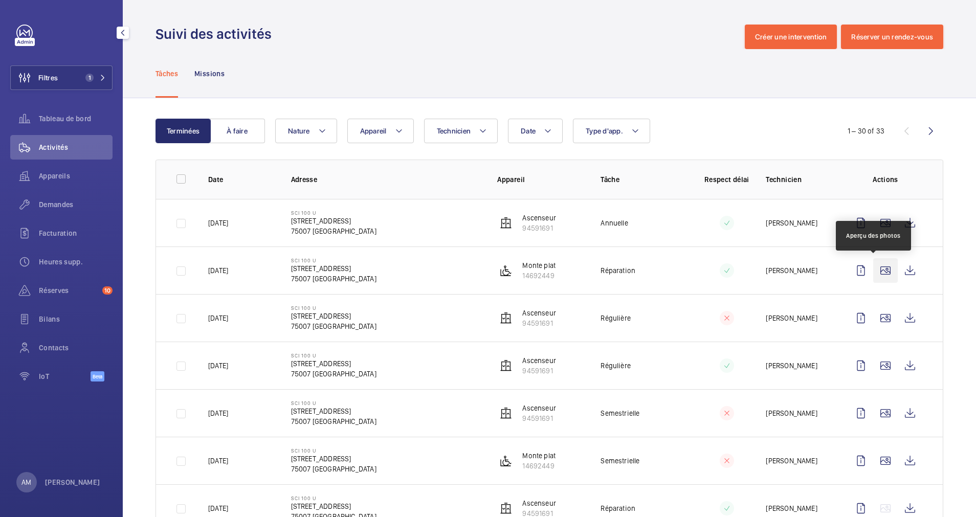
click at [873, 274] on wm-front-icon-button at bounding box center [885, 270] width 25 height 25
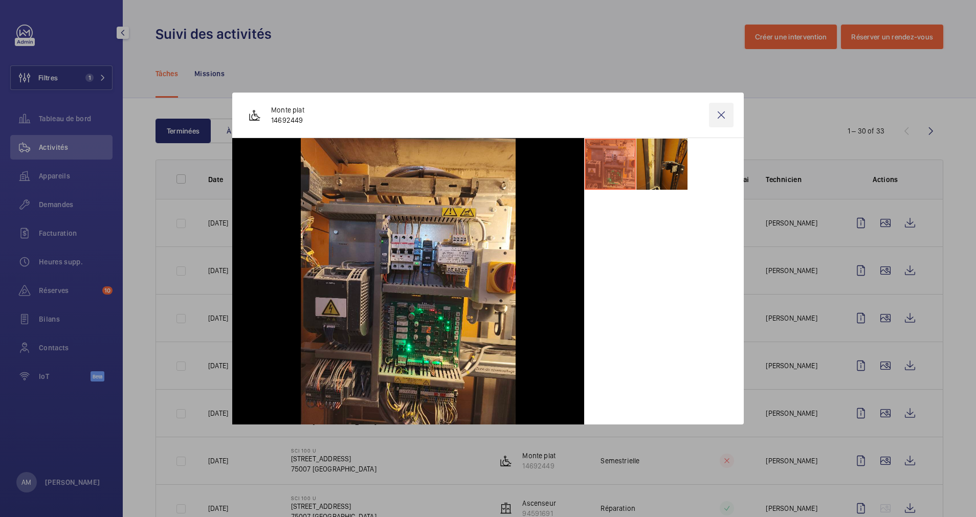
click at [726, 117] on wm-front-icon-button at bounding box center [721, 115] width 25 height 25
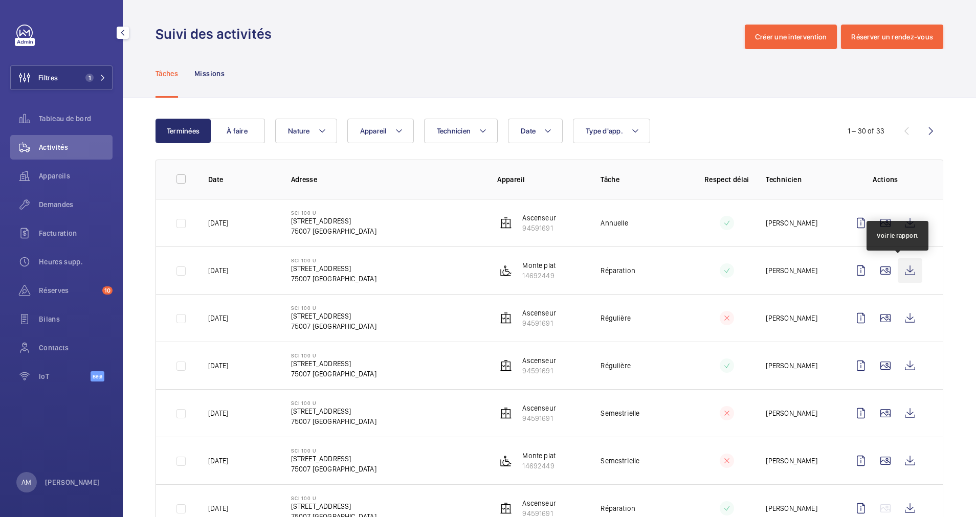
click at [897, 276] on wm-front-icon-button at bounding box center [909, 270] width 25 height 25
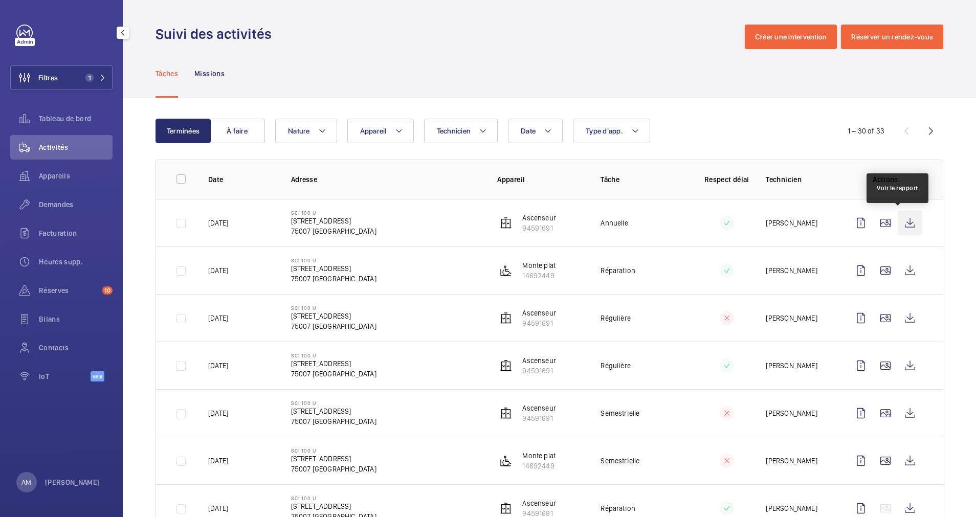
click at [897, 220] on wm-front-icon-button at bounding box center [909, 223] width 25 height 25
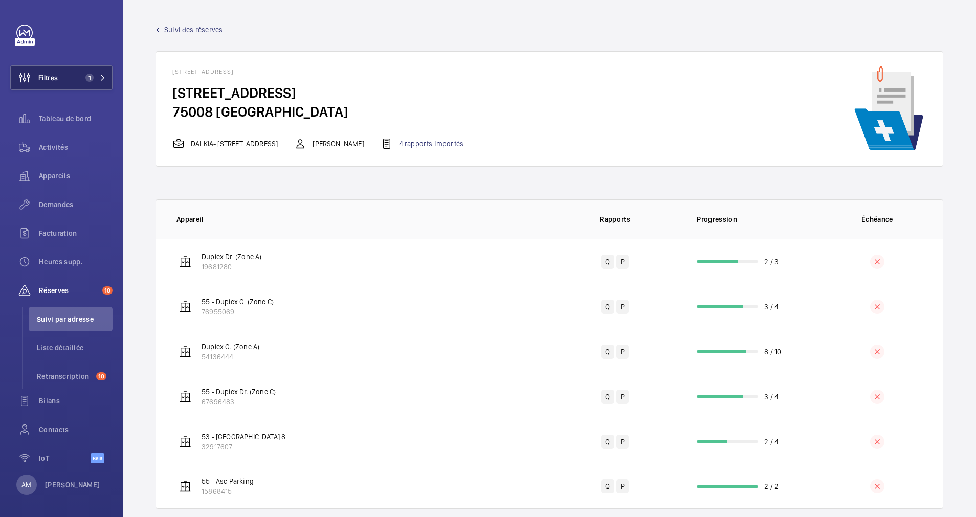
click at [94, 67] on button "Filtres 1" at bounding box center [61, 77] width 102 height 25
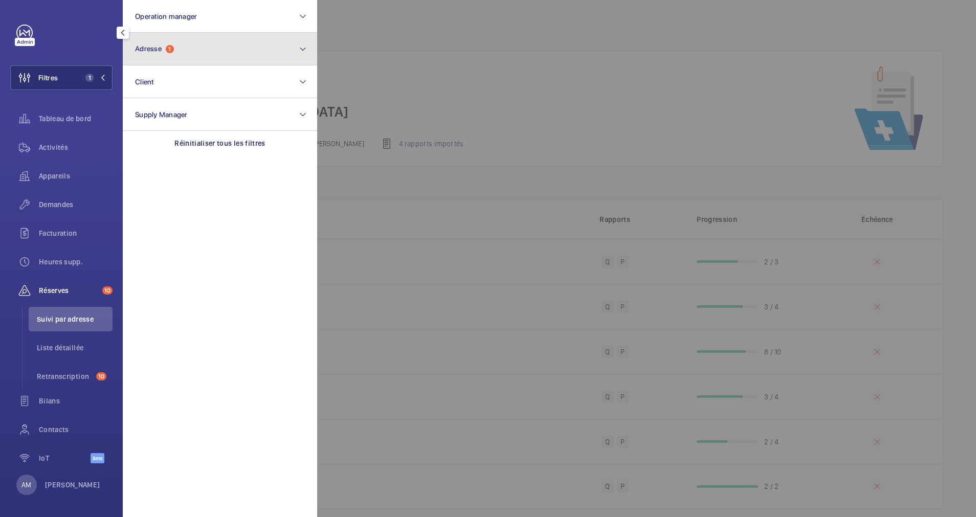
click at [182, 51] on button "Adresse 1" at bounding box center [220, 49] width 194 height 33
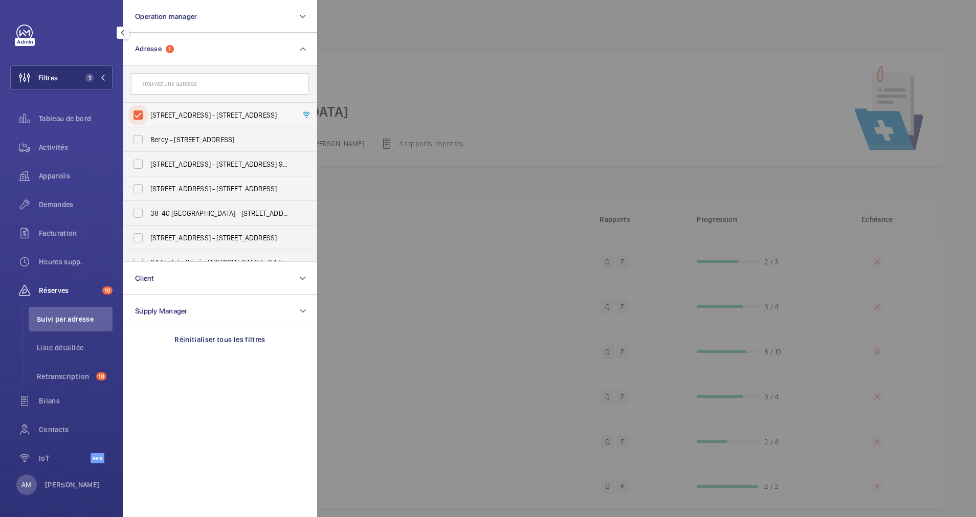
click at [143, 109] on input "[STREET_ADDRESS] - [STREET_ADDRESS]" at bounding box center [138, 115] width 20 height 20
checkbox input "false"
click at [181, 86] on input "text" at bounding box center [220, 83] width 178 height 21
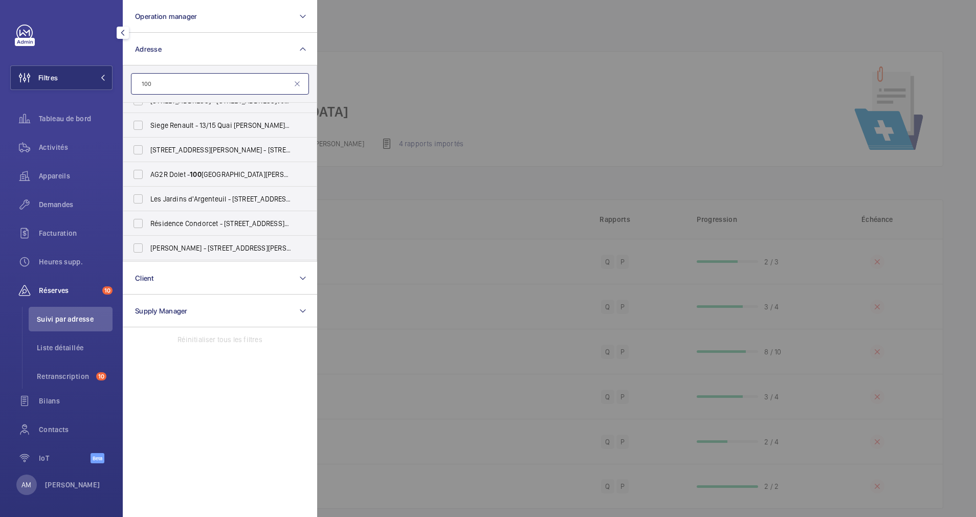
scroll to position [869, 0]
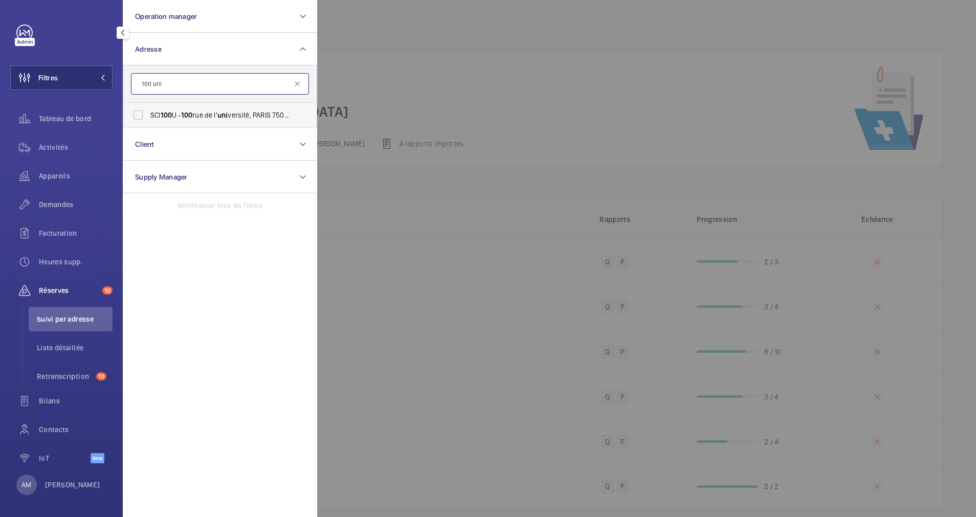
type input "100 uni"
click at [234, 119] on label "SCI 100 U - 100 rue de l' uni versité, PARIS 75007" at bounding box center [212, 115] width 178 height 25
click at [148, 119] on input "SCI 100 U - 100 rue de l' uni versité, PARIS 75007" at bounding box center [138, 115] width 20 height 20
checkbox input "true"
click at [49, 149] on span "Activités" at bounding box center [76, 147] width 74 height 10
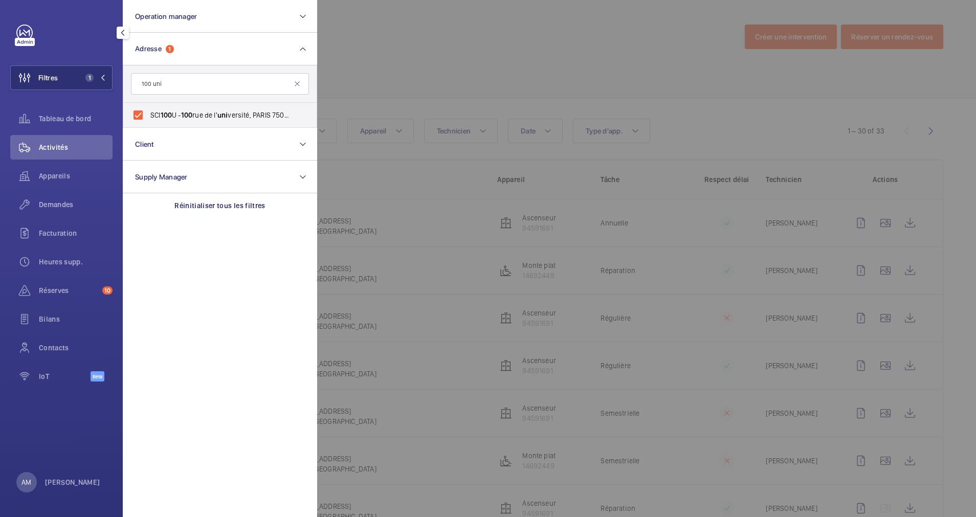
click at [412, 97] on div at bounding box center [805, 258] width 976 height 517
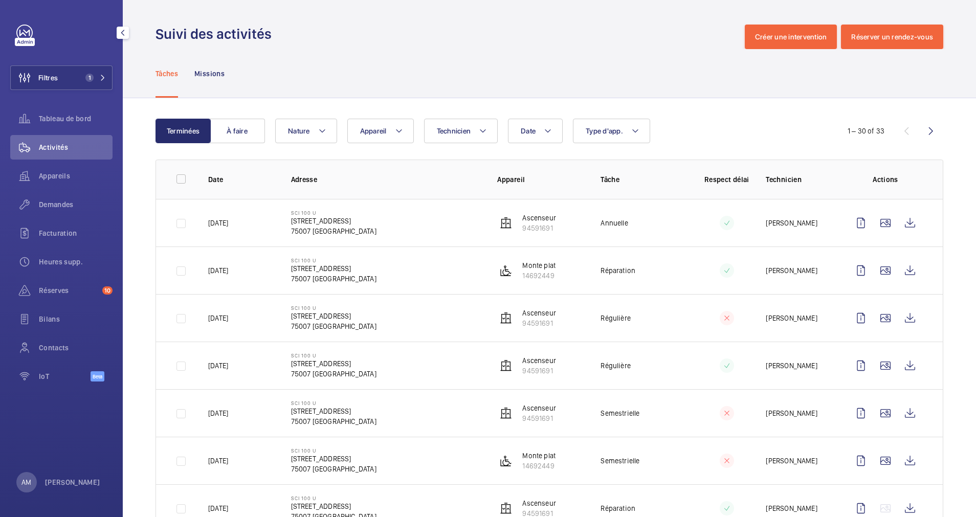
scroll to position [77, 0]
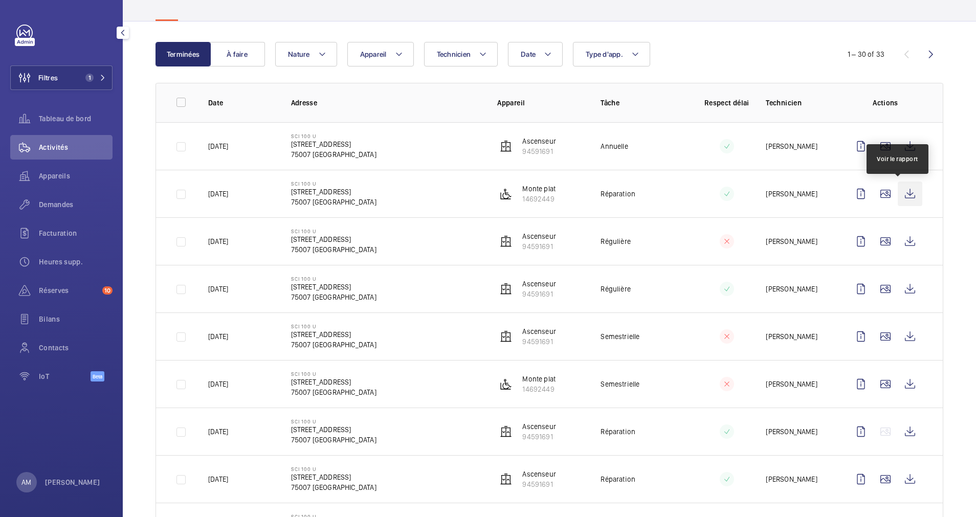
click at [897, 192] on wm-front-icon-button at bounding box center [909, 194] width 25 height 25
click at [73, 69] on button "Filtres 1" at bounding box center [61, 77] width 102 height 25
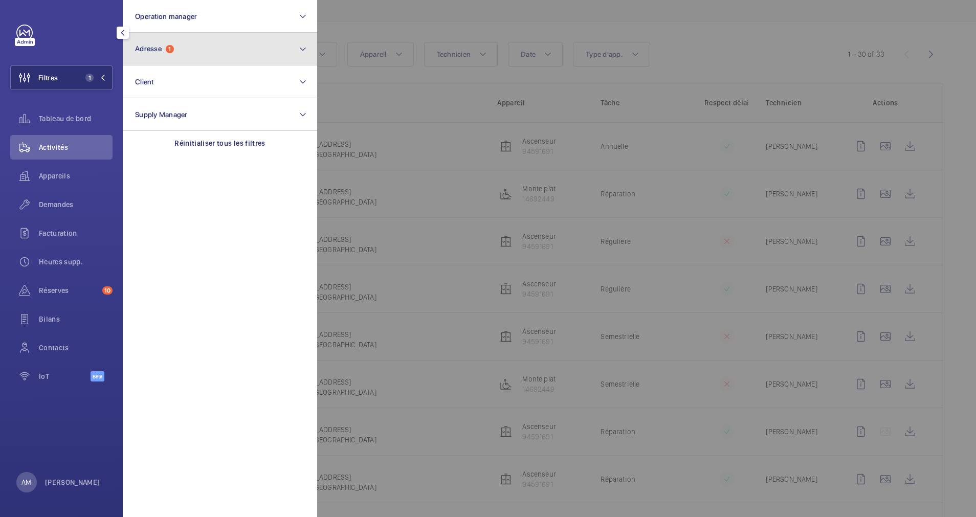
click at [156, 52] on span "Adresse 1" at bounding box center [154, 48] width 39 height 9
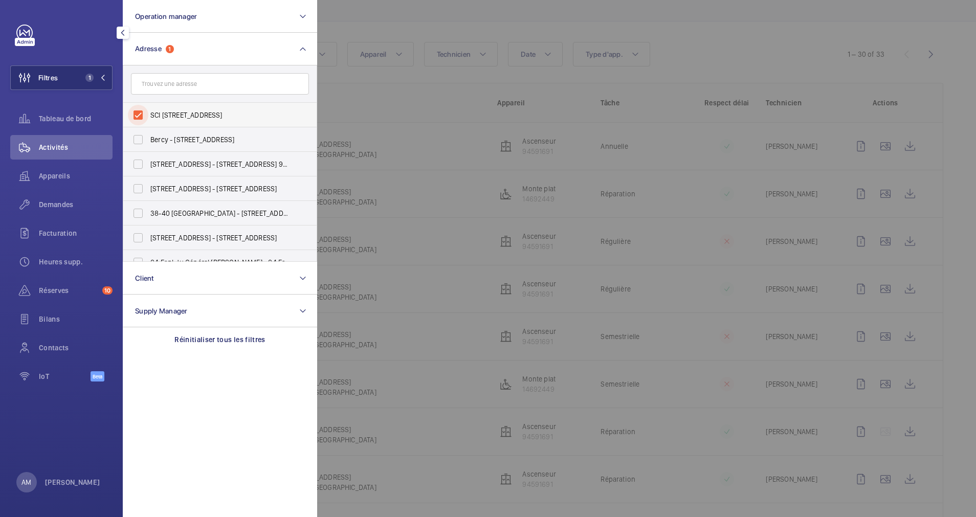
click at [140, 112] on input "SCI 100 U - 100 rue de l'université, PARIS 75007" at bounding box center [138, 115] width 20 height 20
checkbox input "false"
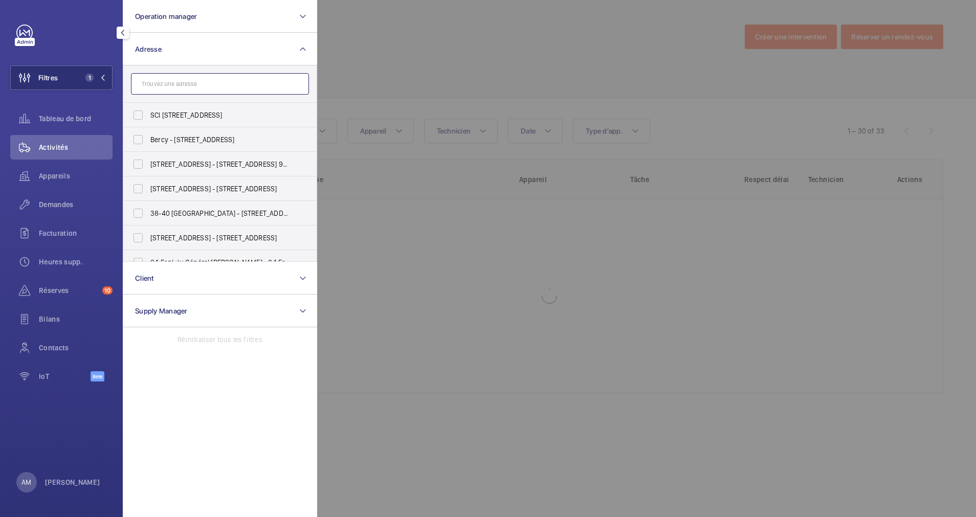
click at [176, 83] on input "text" at bounding box center [220, 83] width 178 height 21
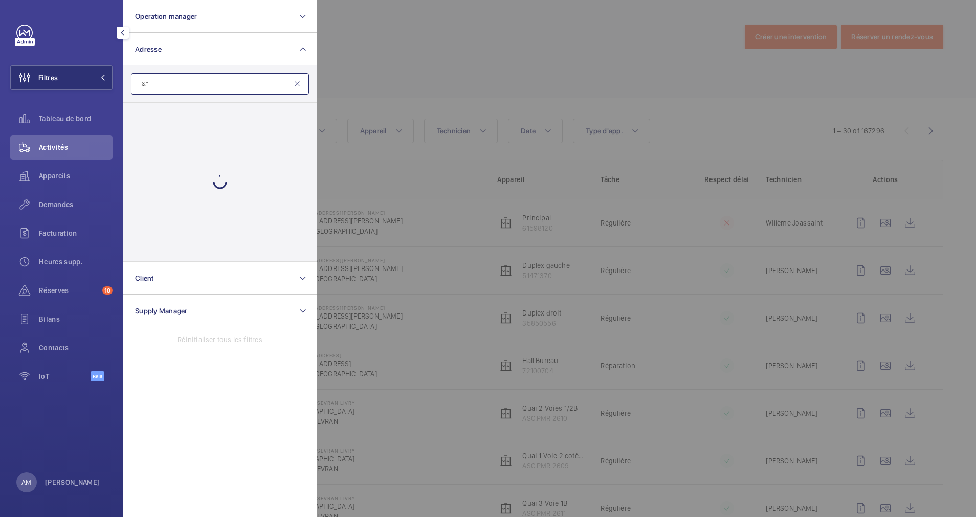
type input "&"
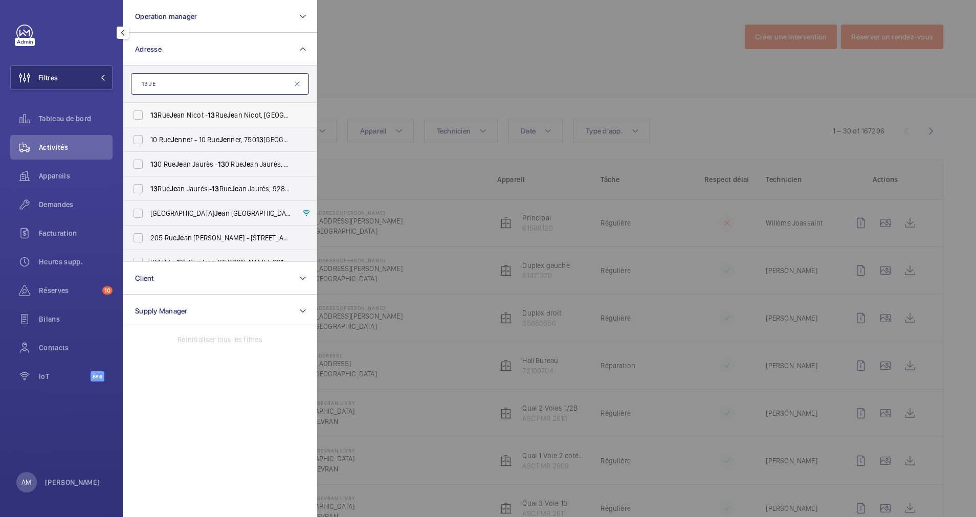
type input "13 JE"
click at [159, 113] on span "13 Rue Je an Nicot - 13 Rue Je an Nicot, 75007 PARIS, PARIS 75007" at bounding box center [220, 115] width 141 height 10
click at [148, 113] on input "13 Rue Je an Nicot - 13 Rue Je an Nicot, 75007 PARIS, PARIS 75007" at bounding box center [138, 115] width 20 height 20
checkbox input "true"
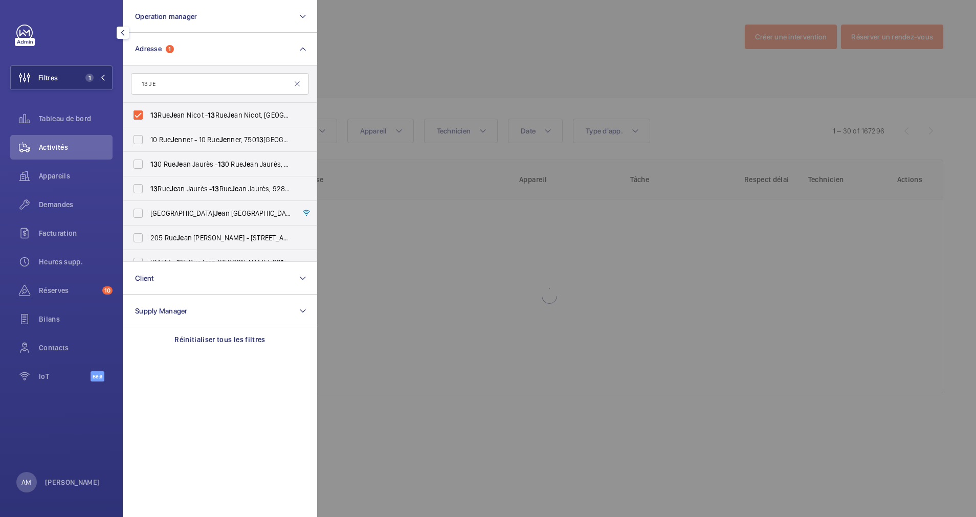
click at [430, 70] on div at bounding box center [805, 258] width 976 height 517
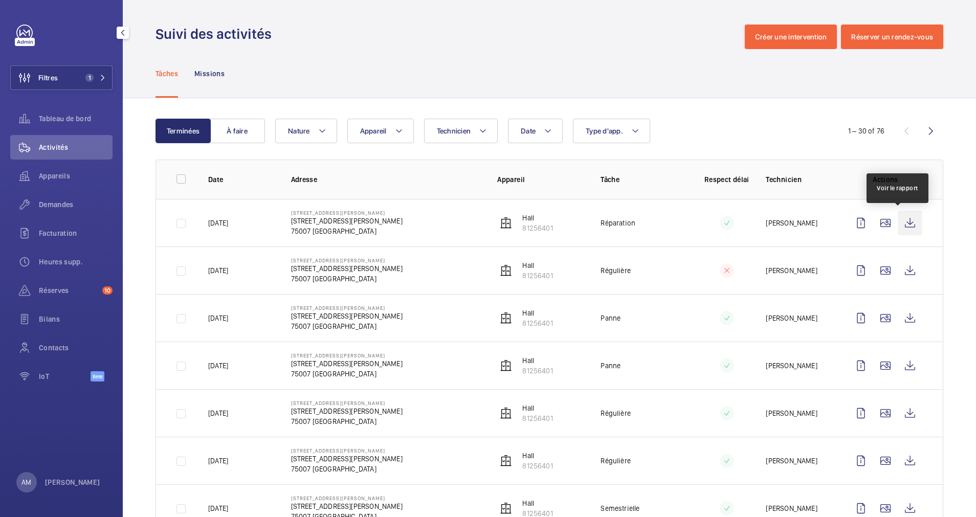
click at [897, 227] on wm-front-icon-button at bounding box center [909, 223] width 25 height 25
click at [52, 290] on span "Réserves" at bounding box center [68, 290] width 59 height 10
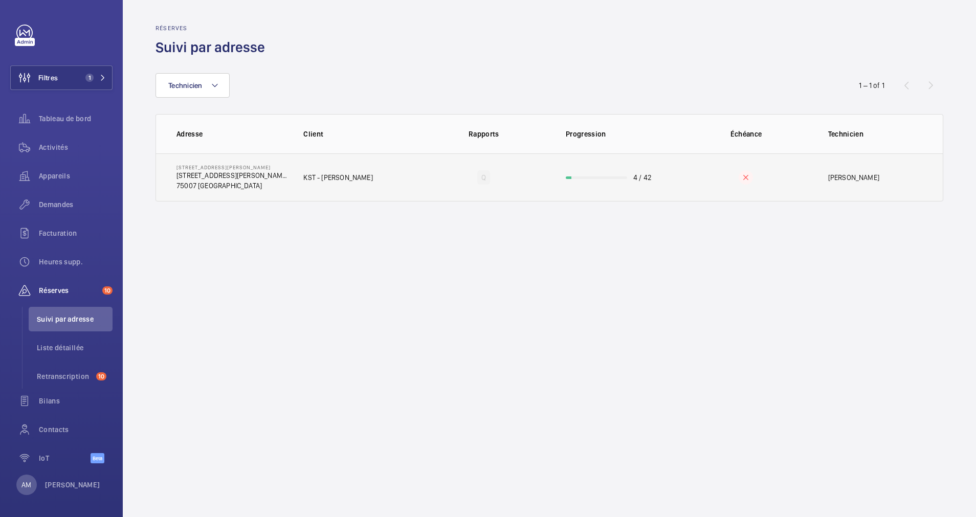
click at [568, 186] on td "4 / 42" at bounding box center [614, 177] width 131 height 48
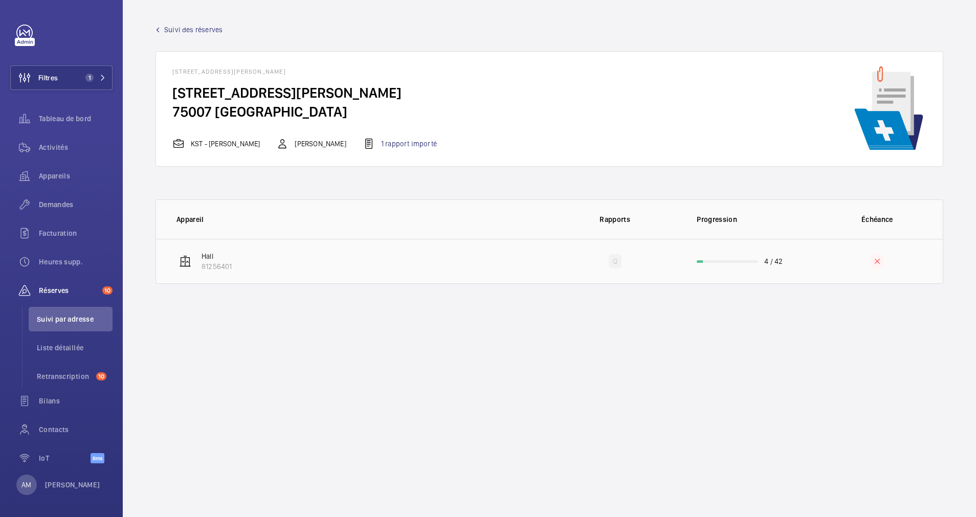
click at [734, 258] on td "4 / 42" at bounding box center [745, 261] width 131 height 45
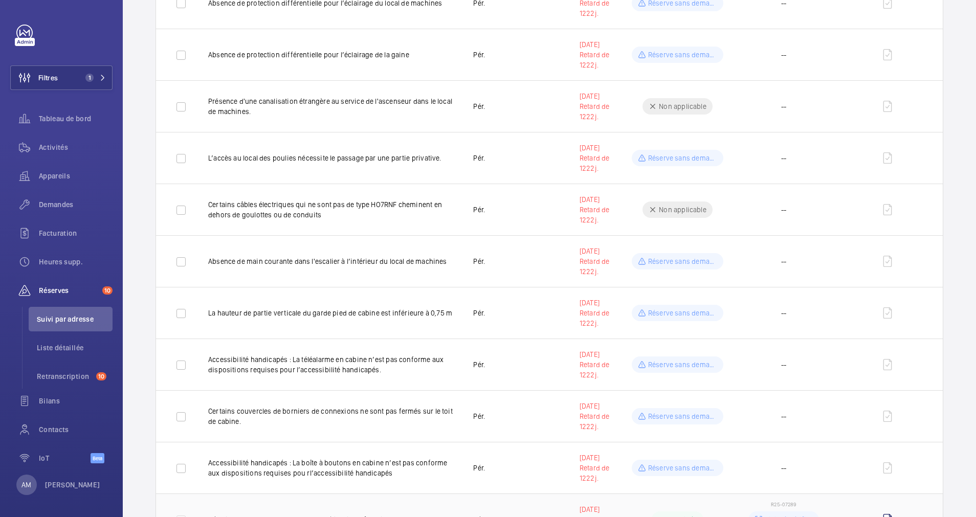
scroll to position [1141, 0]
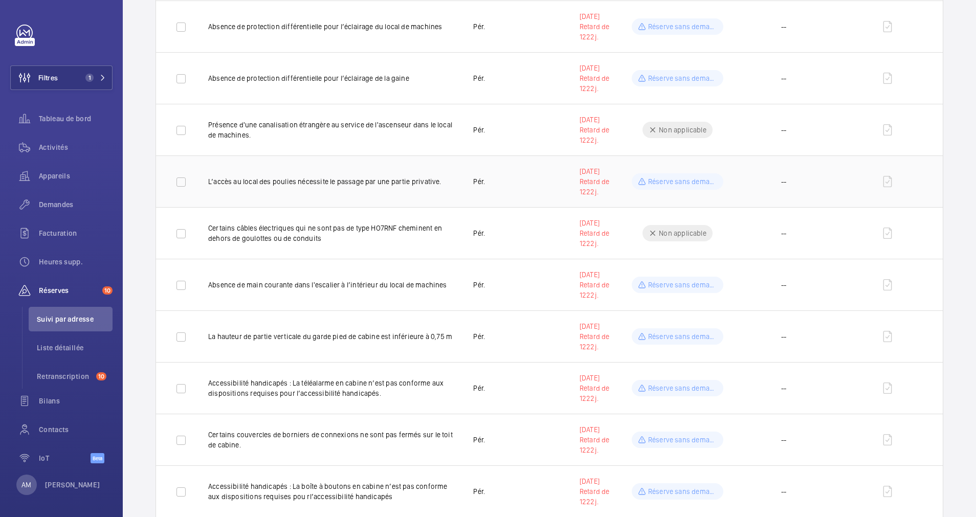
click at [681, 181] on p "Réserve sans demande" at bounding box center [682, 181] width 69 height 10
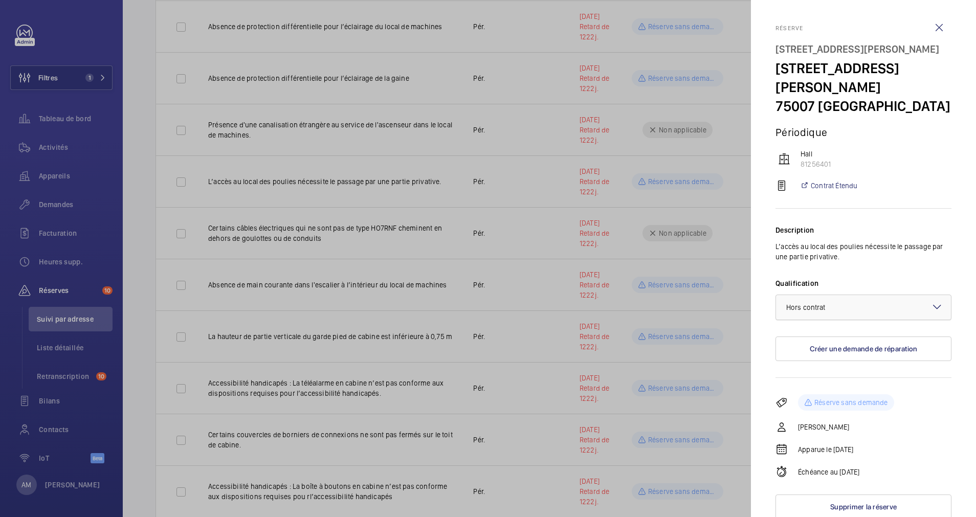
click at [872, 299] on div at bounding box center [863, 307] width 175 height 25
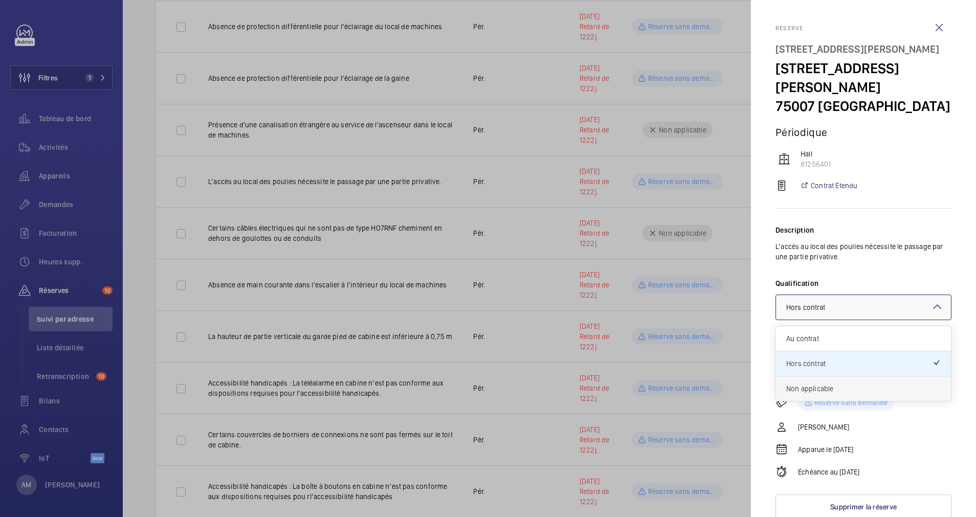
click at [838, 384] on span "Non applicable" at bounding box center [863, 389] width 154 height 10
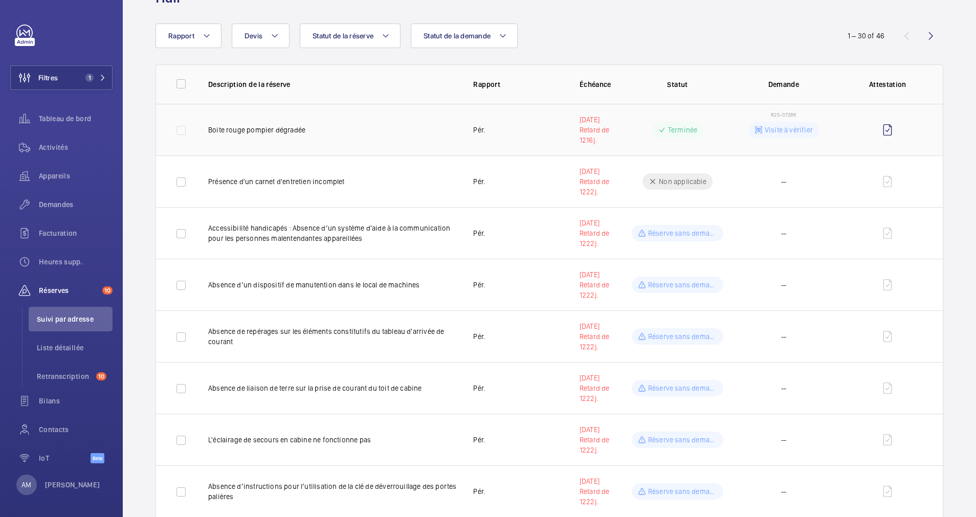
scroll to position [77, 0]
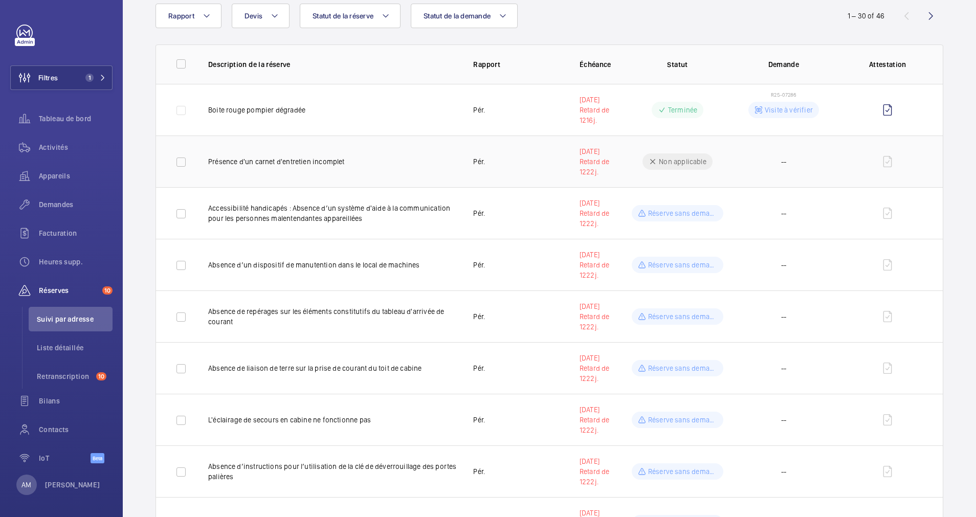
click at [361, 162] on p "Présence d'un carnet d'entretien incomplet" at bounding box center [332, 161] width 249 height 10
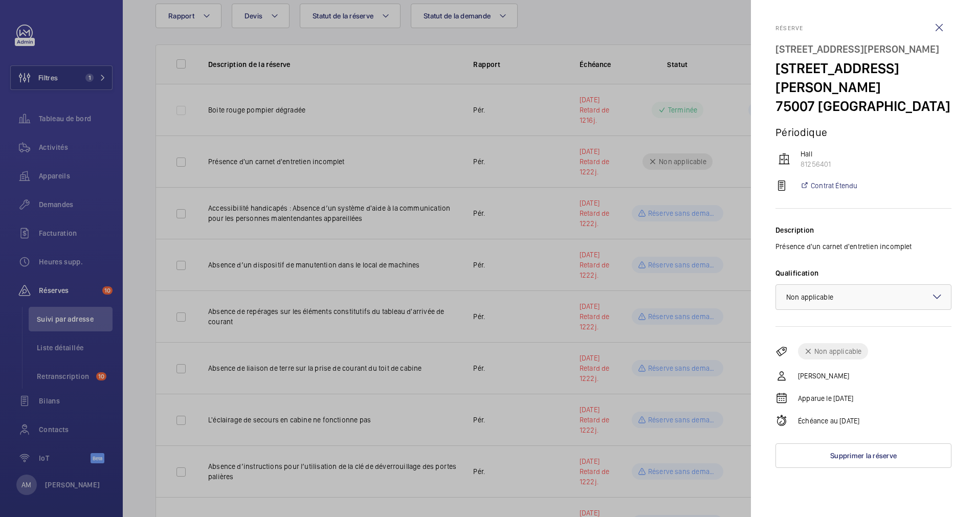
click at [506, 193] on div at bounding box center [488, 258] width 976 height 517
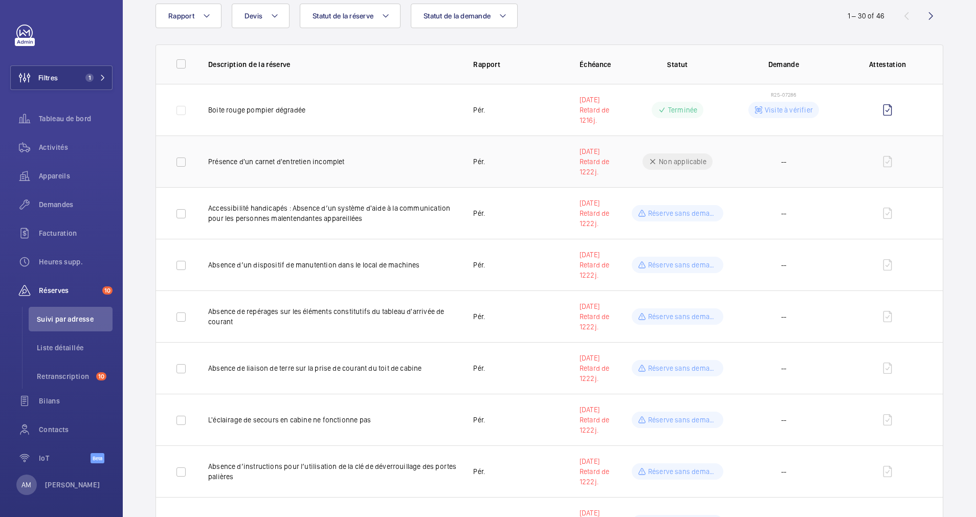
click at [749, 159] on td "--" at bounding box center [783, 162] width 106 height 52
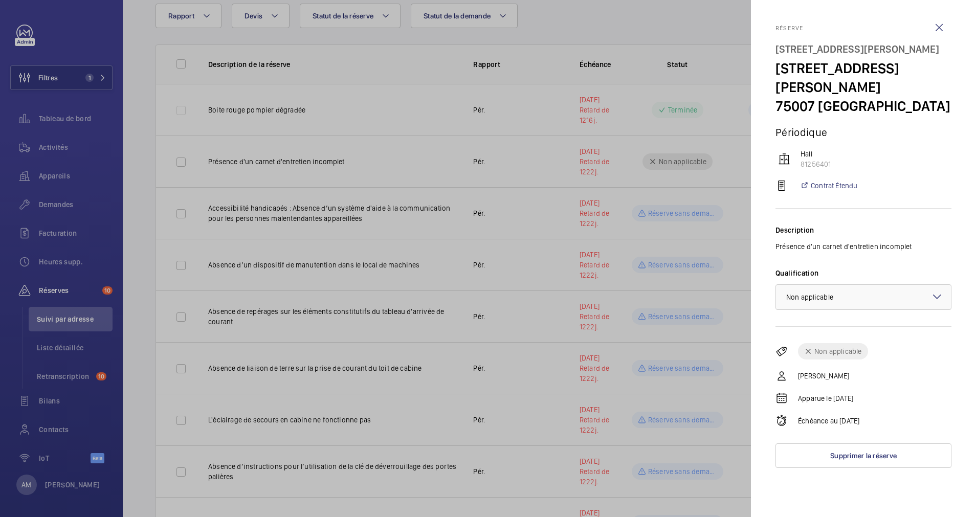
click at [476, 159] on div at bounding box center [488, 258] width 976 height 517
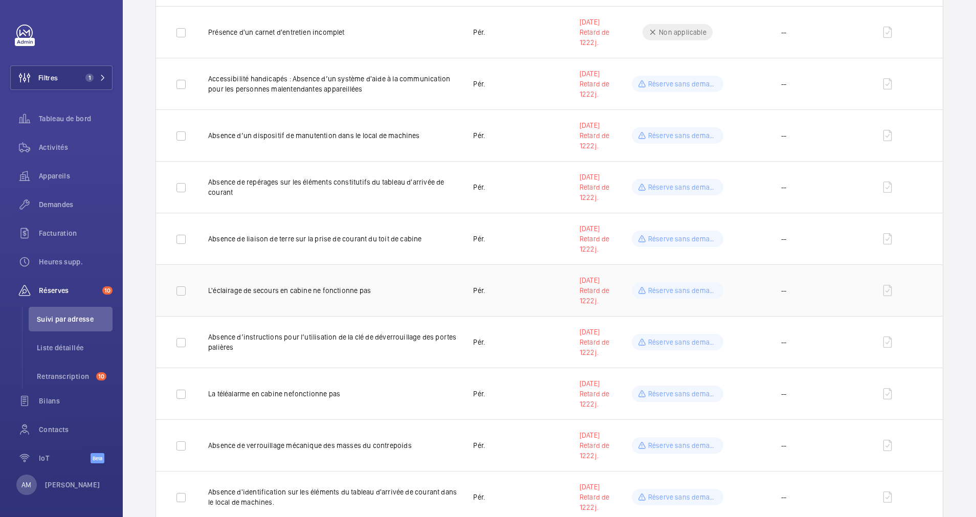
scroll to position [230, 0]
